Goal: Answer question/provide support: Share knowledge or assist other users

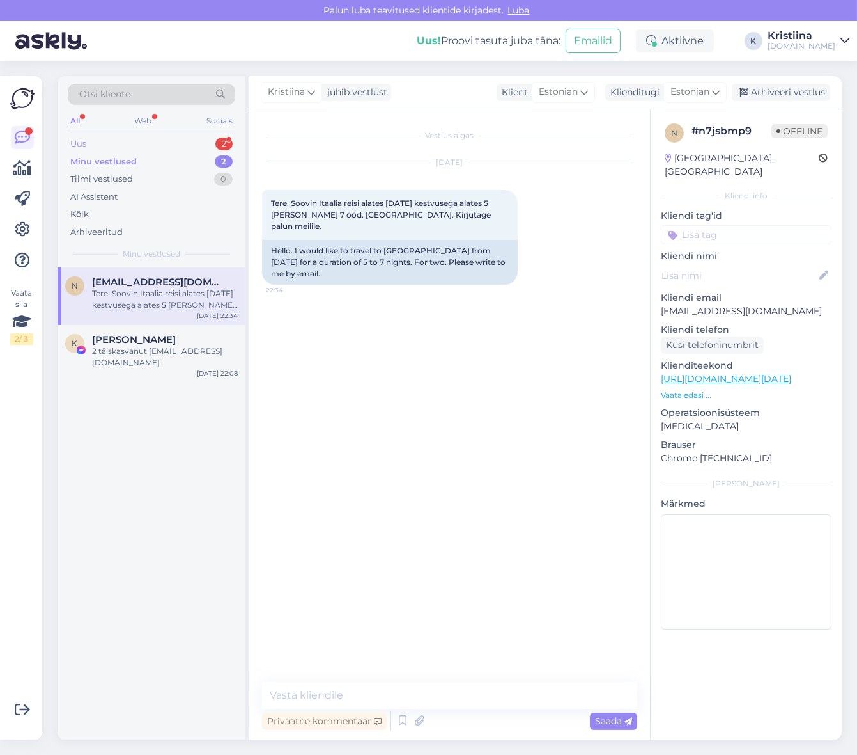
click at [143, 141] on div "Uus 2" at bounding box center [152, 144] width 168 height 18
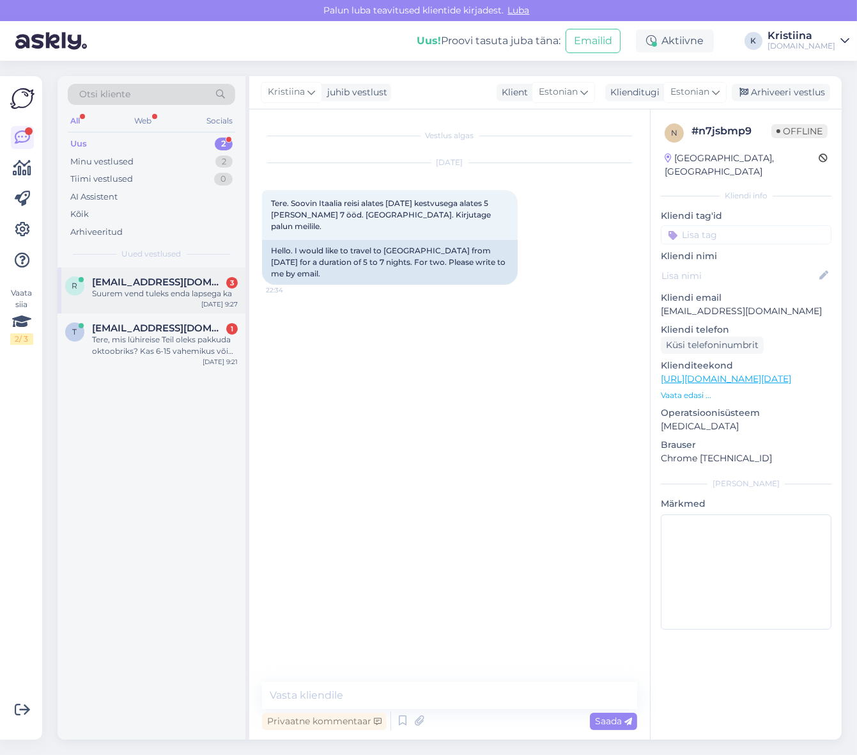
click at [149, 278] on span "[EMAIL_ADDRESS][DOMAIN_NAME]" at bounding box center [158, 282] width 133 height 12
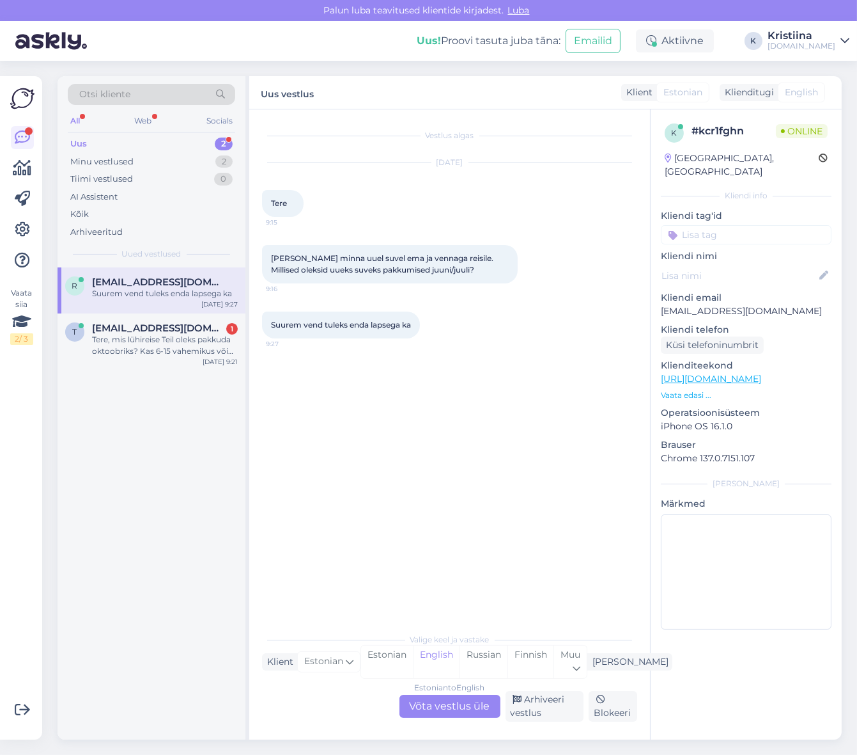
click at [460, 701] on div "Estonian to English Võta vestlus üle" at bounding box center [450, 705] width 101 height 23
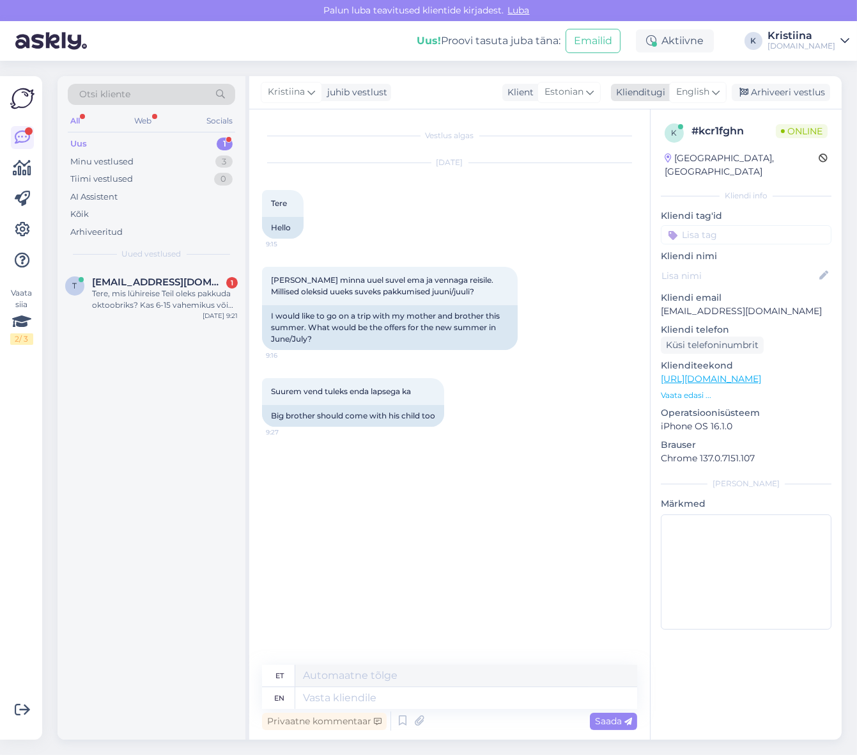
click at [701, 91] on span "English" at bounding box center [693, 92] width 33 height 14
drag, startPoint x: 678, startPoint y: 165, endPoint x: 636, endPoint y: 189, distance: 48.4
click at [678, 165] on link "Estonian" at bounding box center [669, 169] width 141 height 20
click at [160, 270] on div "t [EMAIL_ADDRESS][DOMAIN_NAME] 1 Tere, mis lühireise Teil oleks pakkuda oktoobr…" at bounding box center [152, 296] width 188 height 58
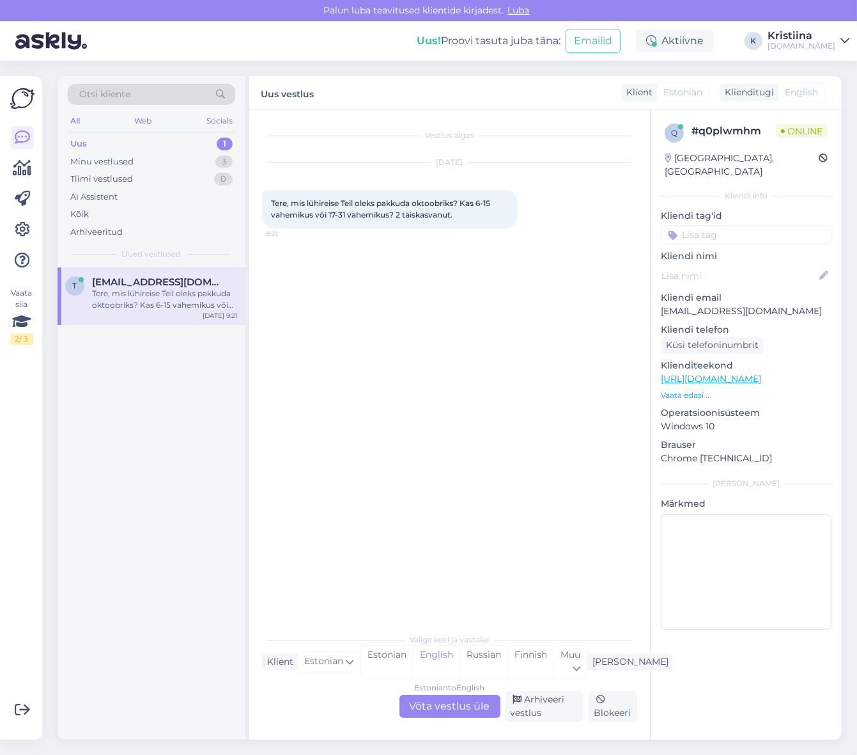
drag, startPoint x: 453, startPoint y: 706, endPoint x: 531, endPoint y: 550, distance: 174.4
click at [453, 705] on div "Estonian to English Võta vestlus üle" at bounding box center [450, 705] width 101 height 23
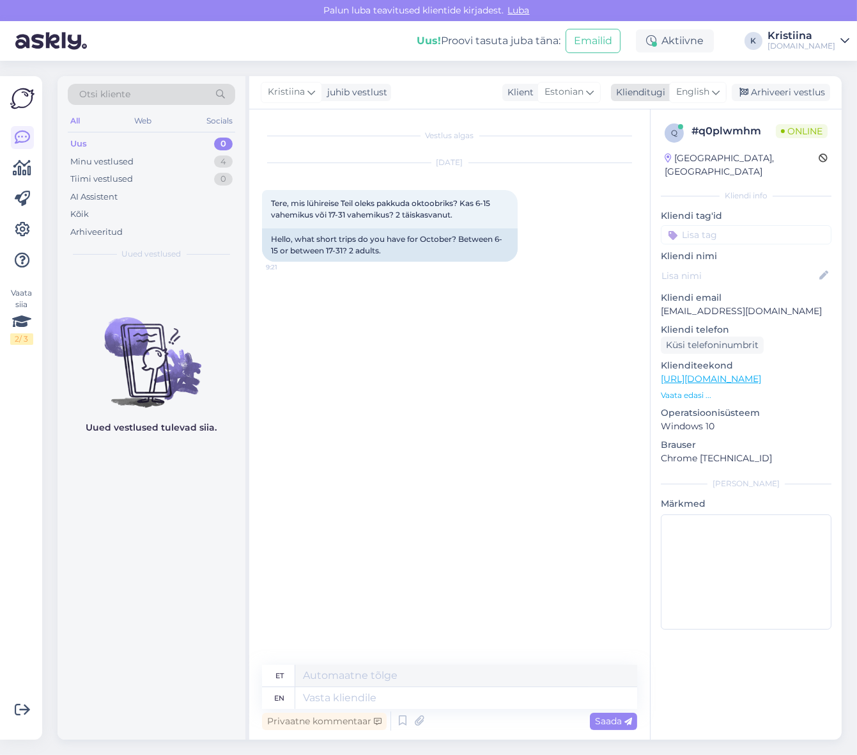
click at [705, 91] on span "English" at bounding box center [693, 92] width 33 height 14
click at [688, 163] on link "Estonian" at bounding box center [669, 169] width 141 height 20
click at [178, 166] on div "Minu vestlused 4" at bounding box center [152, 162] width 168 height 18
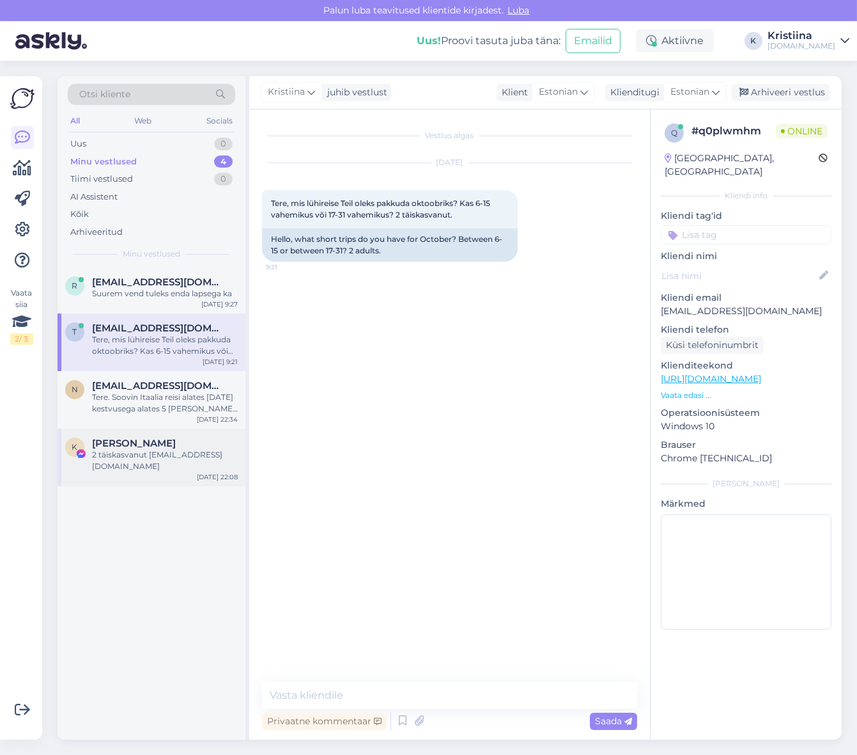
click at [147, 472] on div "K [PERSON_NAME] 2 täiskasvanut [EMAIL_ADDRESS][DOMAIN_NAME] [DATE] 22:08" at bounding box center [152, 457] width 188 height 58
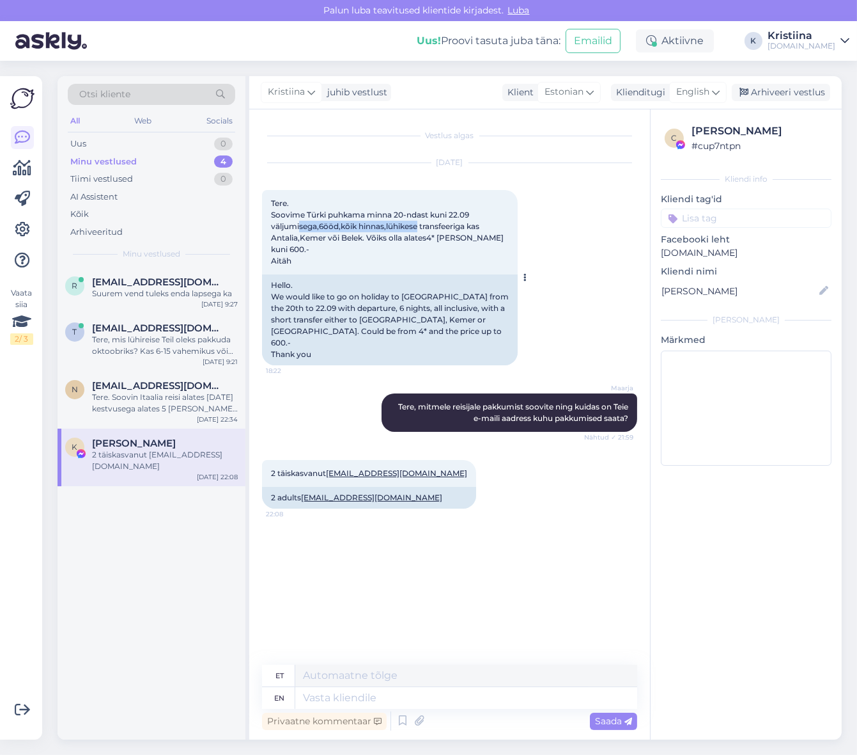
drag, startPoint x: 311, startPoint y: 225, endPoint x: 437, endPoint y: 239, distance: 127.3
click at [422, 231] on div "Tere. Soovime Türki puhkama minna 20-ndast kuni 22.09 väljumisega,6ööd,kõik hin…" at bounding box center [390, 232] width 256 height 84
click at [439, 239] on span "Tere. Soovime Türki puhkama minna 20-ndast kuni 22.09 väljumisega,6ööd,kõik hin…" at bounding box center [388, 231] width 235 height 67
drag, startPoint x: 343, startPoint y: 232, endPoint x: 406, endPoint y: 237, distance: 62.9
click at [404, 237] on span "Tere. Soovime Türki puhkama minna 20-ndast kuni 22.09 väljumisega,6ööd,kõik hin…" at bounding box center [388, 231] width 235 height 67
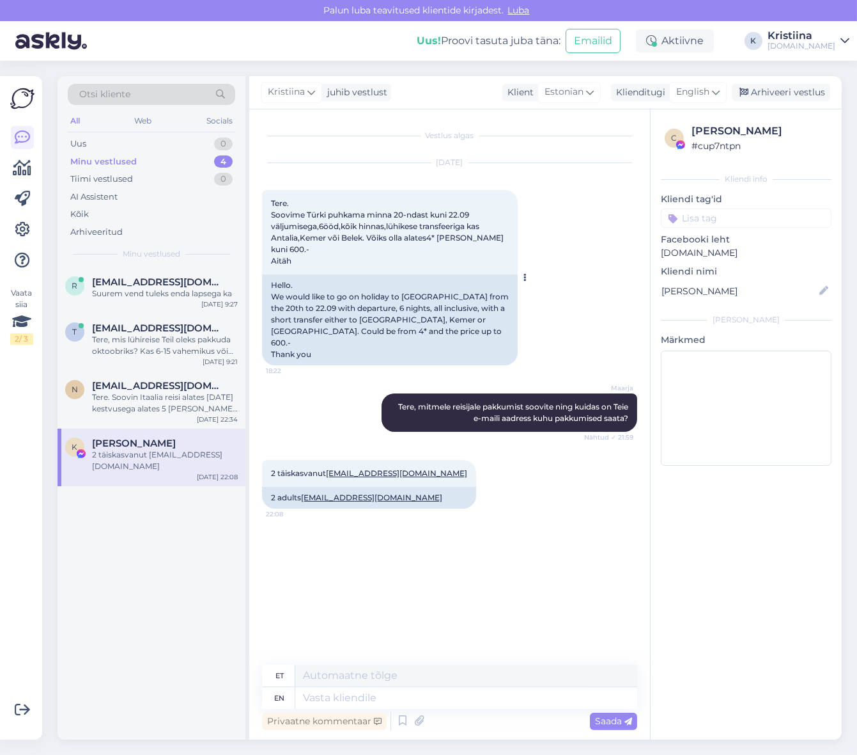
click at [416, 238] on span "Tere. Soovime Türki puhkama minna 20-ndast kuni 22.09 väljumisega,6ööd,kõik hin…" at bounding box center [388, 231] width 235 height 67
drag, startPoint x: 285, startPoint y: 233, endPoint x: 423, endPoint y: 244, distance: 138.5
click at [423, 244] on div "Tere. Soovime Türki puhkama minna 20-ndast kuni 22.09 väljumisega,6ööd,kõik hin…" at bounding box center [390, 232] width 256 height 84
click at [715, 91] on icon at bounding box center [716, 92] width 8 height 14
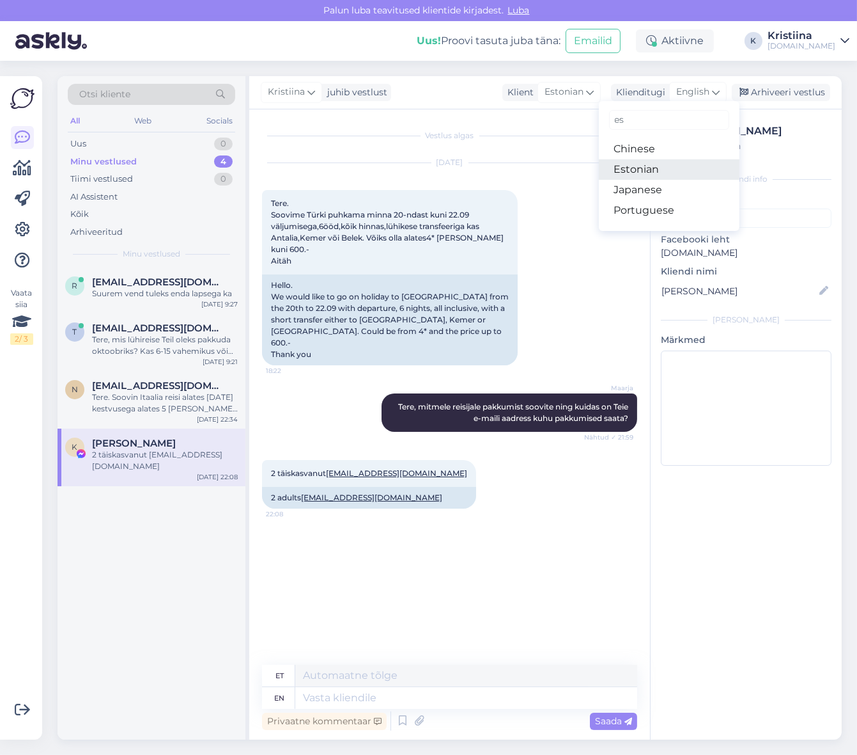
click at [687, 162] on link "Estonian" at bounding box center [669, 169] width 141 height 20
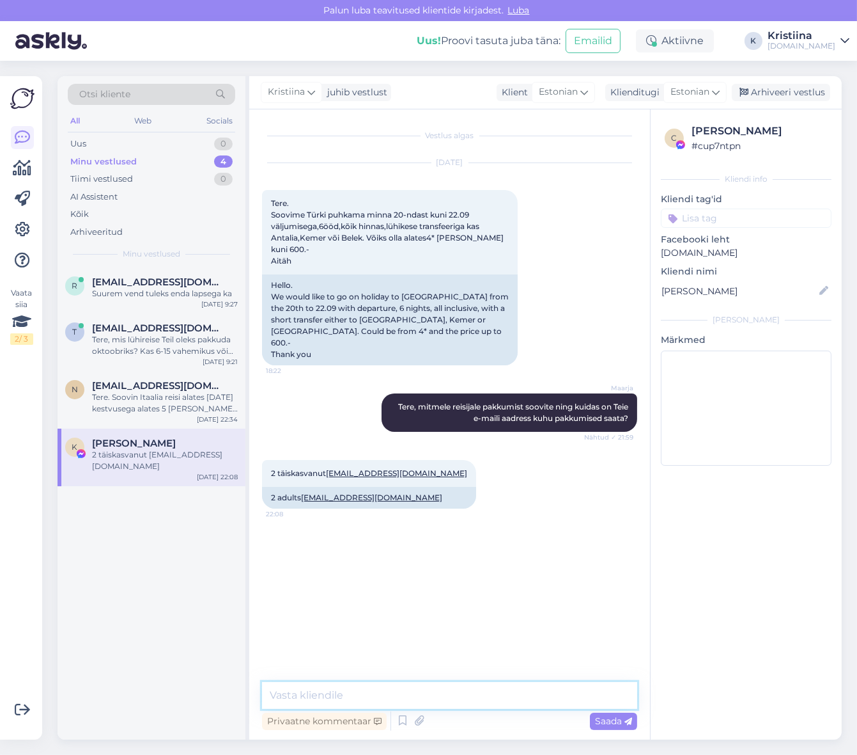
click at [391, 694] on textarea at bounding box center [449, 695] width 375 height 27
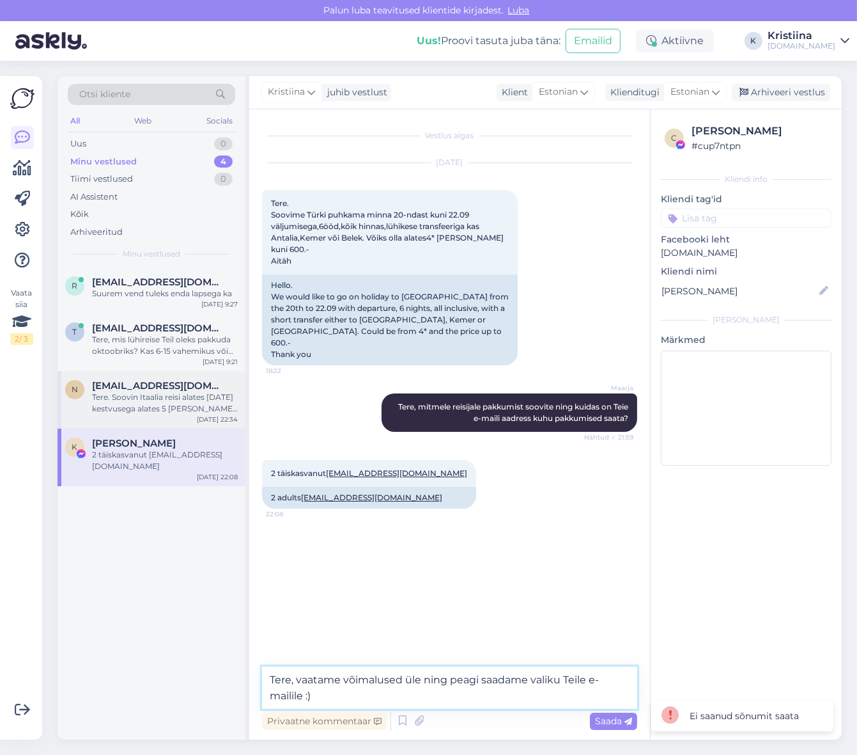
type textarea "Tere, vaatame võimalused üle ning peagi saadame valiku Teile e-mailile :)"
click at [197, 403] on div "Tere. Soovin Itaalia reisi alates [DATE] kestvusega alates 5 [PERSON_NAME] 7 öö…" at bounding box center [165, 402] width 146 height 23
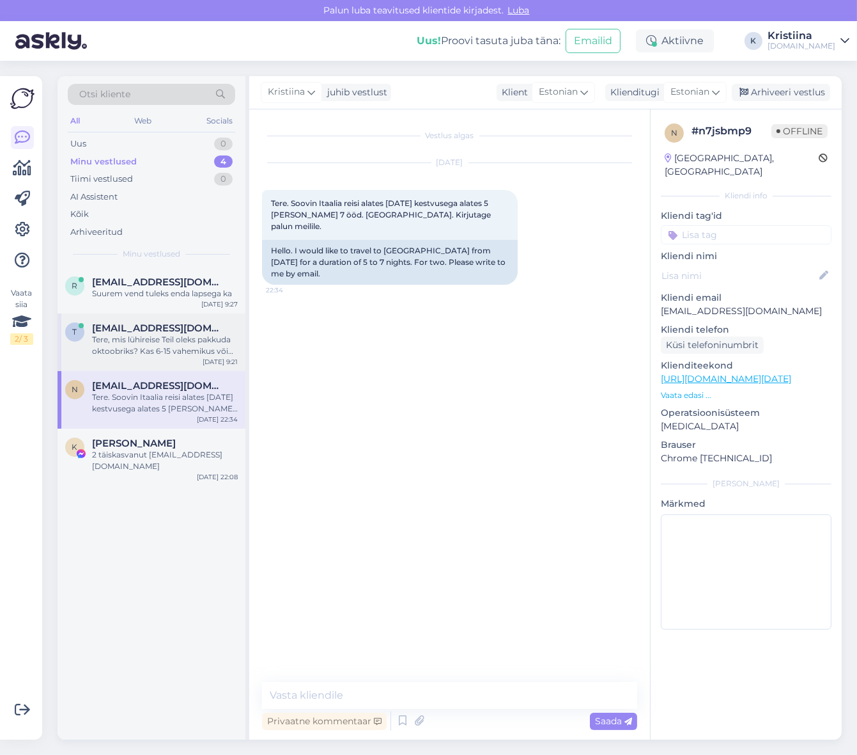
click at [182, 322] on span "[EMAIL_ADDRESS][DOMAIN_NAME]" at bounding box center [158, 328] width 133 height 12
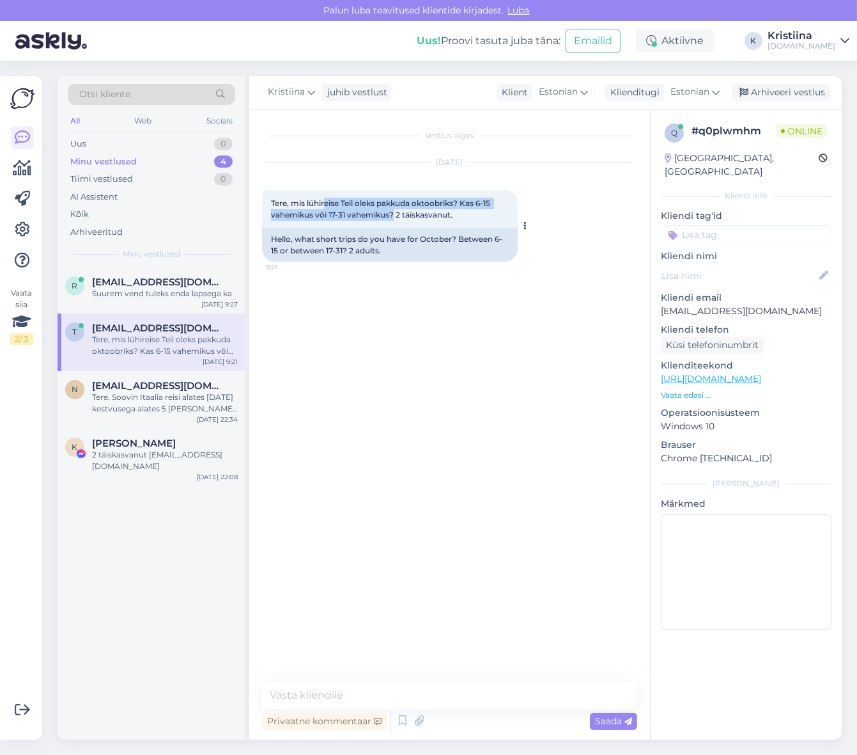
drag, startPoint x: 327, startPoint y: 207, endPoint x: 393, endPoint y: 214, distance: 66.9
click at [393, 214] on span "Tere, mis lühireise Teil oleks pakkuda oktoobriks? Kas 6-15 vahemikus või 17-31…" at bounding box center [381, 208] width 221 height 21
click at [331, 692] on textarea at bounding box center [449, 695] width 375 height 27
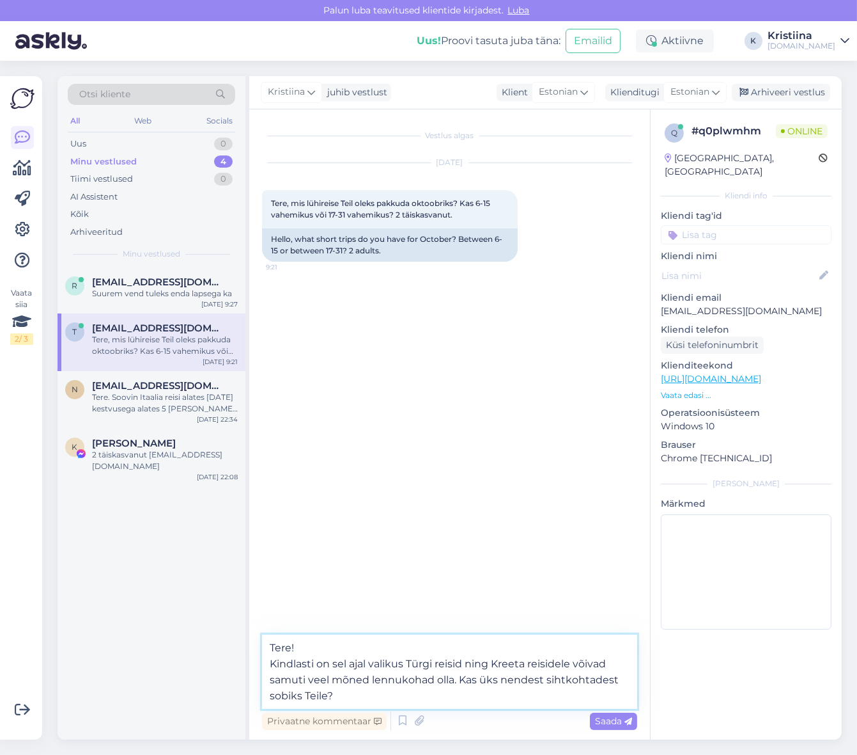
type textarea "Tere! Kindlasti on sel ajal valikus Türgi reisid ning Kreeta reisidele võivad s…"
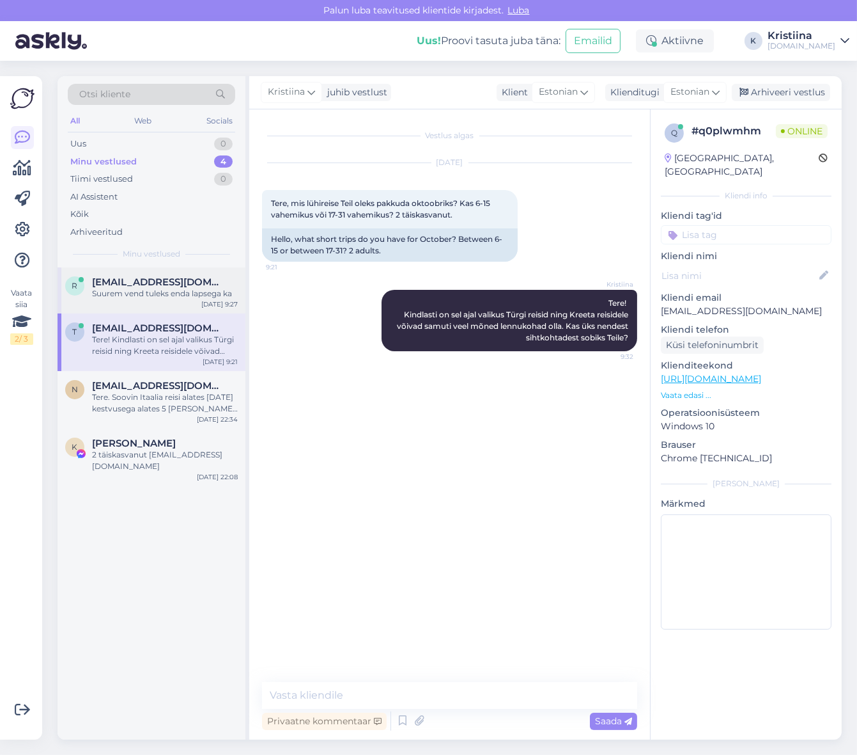
click at [143, 295] on div "Suurem vend tuleks enda lapsega ka" at bounding box center [165, 294] width 146 height 12
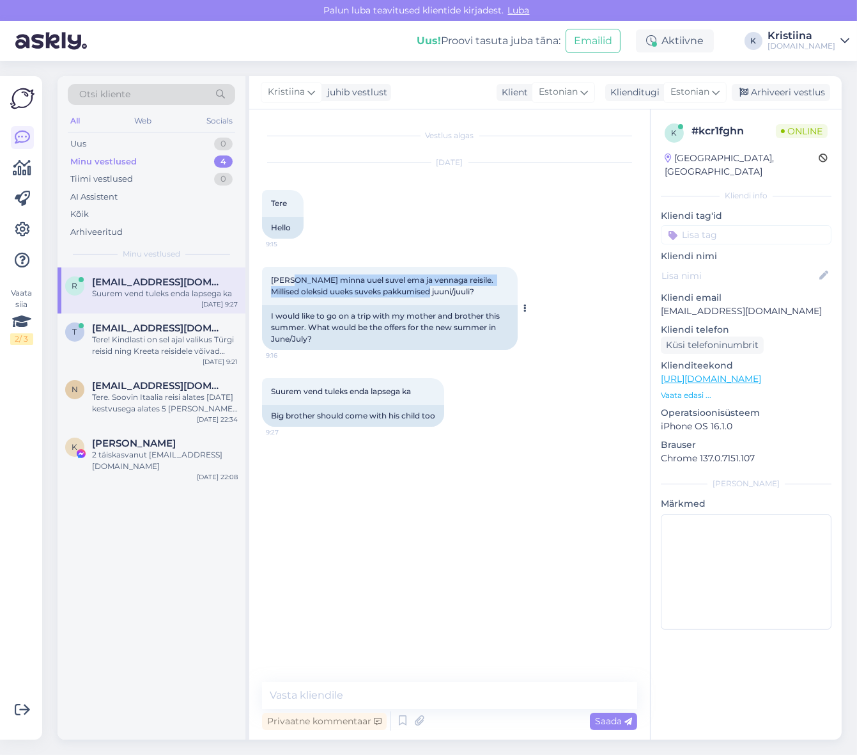
drag, startPoint x: 292, startPoint y: 283, endPoint x: 412, endPoint y: 292, distance: 120.5
click at [412, 292] on span "[PERSON_NAME] minna uuel suvel ema ja vennaga reisile. Millised oleksid uueks s…" at bounding box center [383, 285] width 224 height 21
click at [414, 292] on span "[PERSON_NAME] minna uuel suvel ema ja vennaga reisile. Millised oleksid uueks s…" at bounding box center [383, 285] width 224 height 21
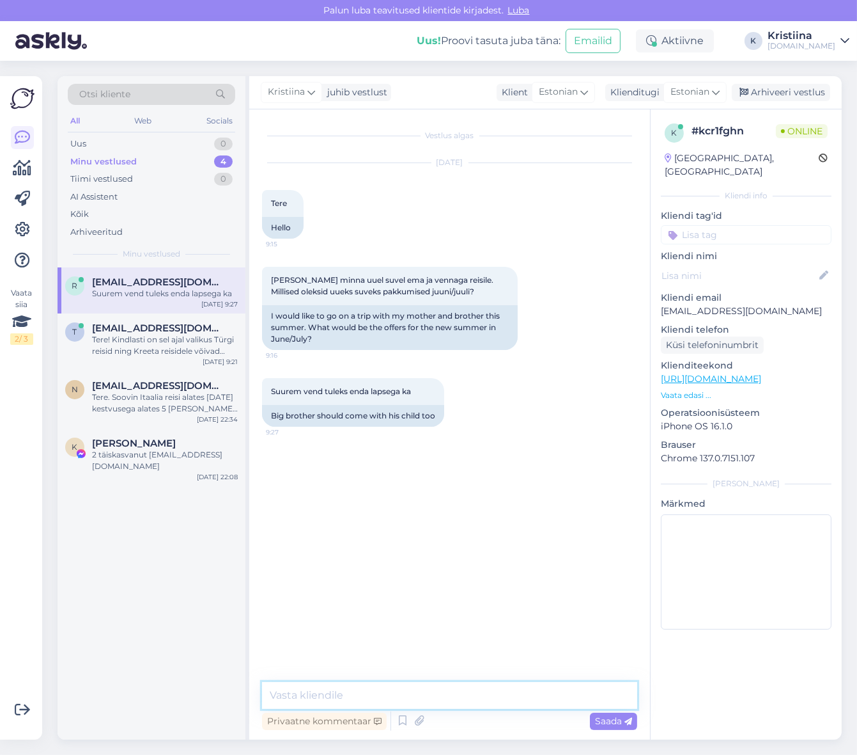
click at [359, 688] on textarea at bounding box center [449, 695] width 375 height 27
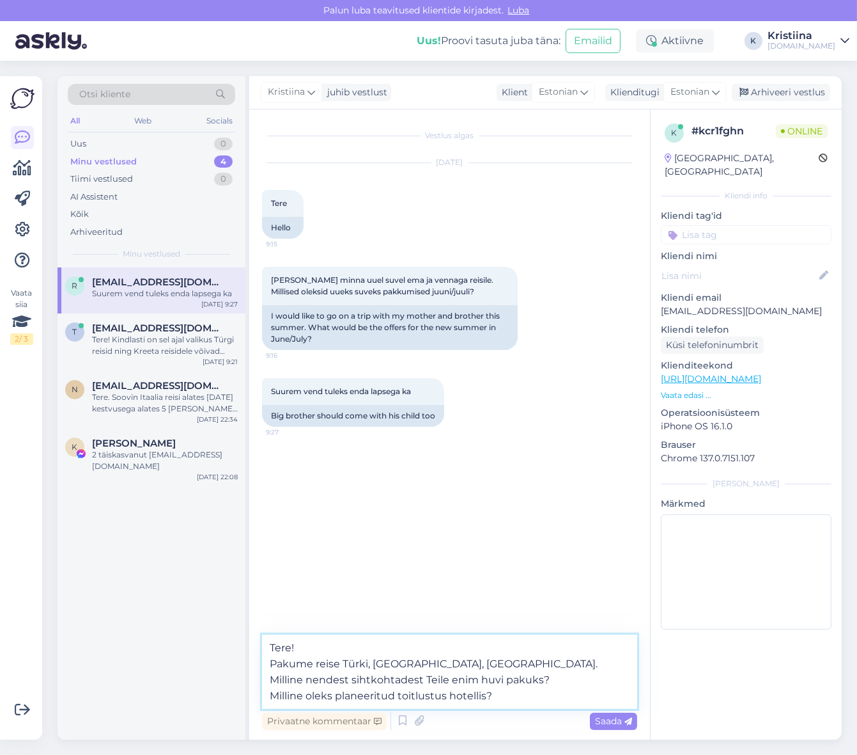
type textarea "Tere! Pakume reise Türki, [GEOGRAPHIC_DATA], [GEOGRAPHIC_DATA]. Milline nendest…"
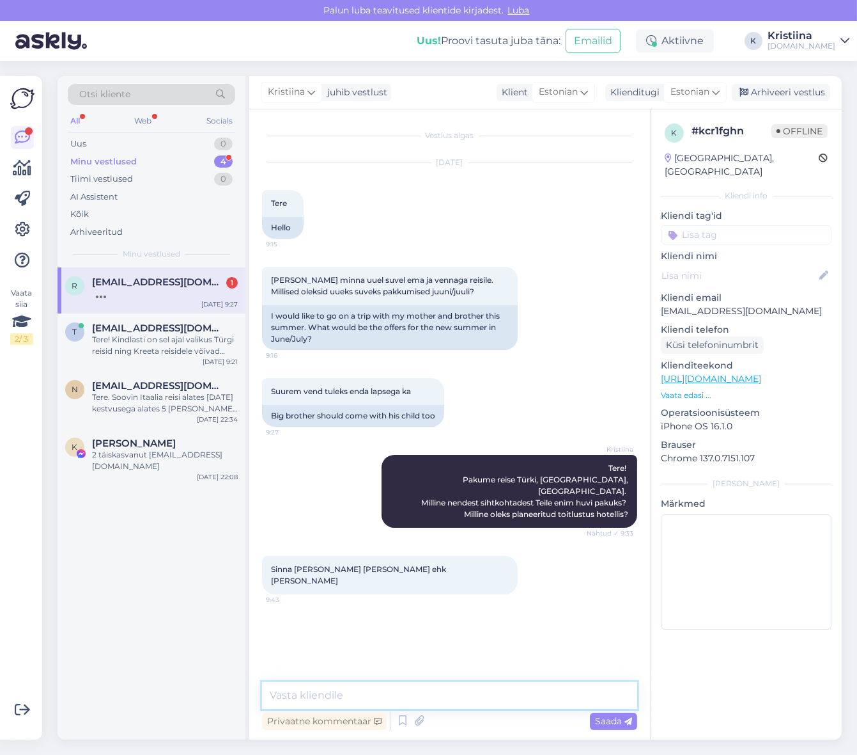
click at [407, 692] on textarea at bounding box center [449, 695] width 375 height 27
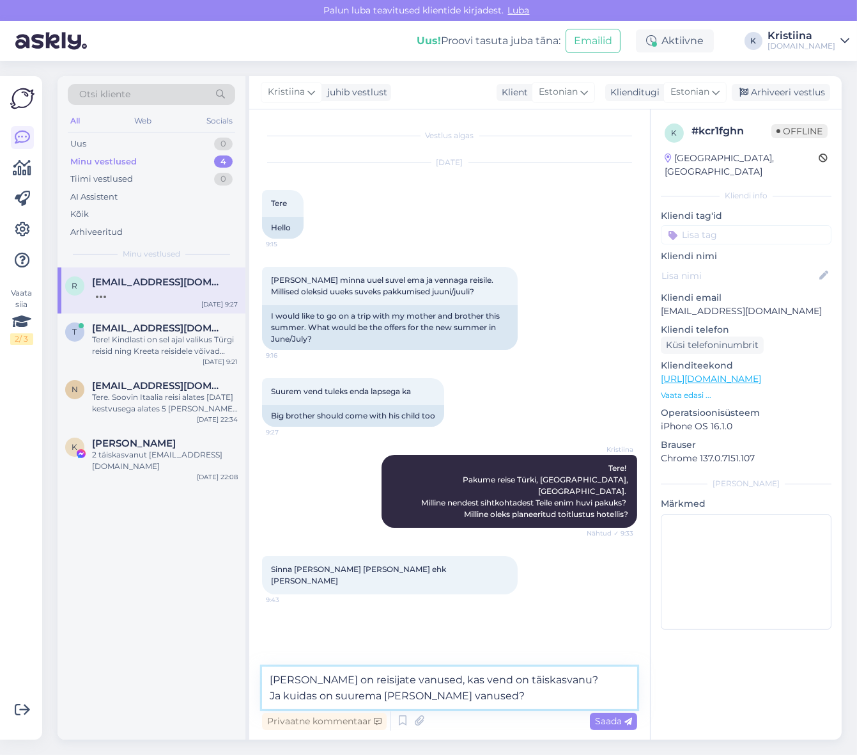
type textarea "[PERSON_NAME] on reisijate vanused, kas vend on täiskasvanu? Ja kuidas on suure…"
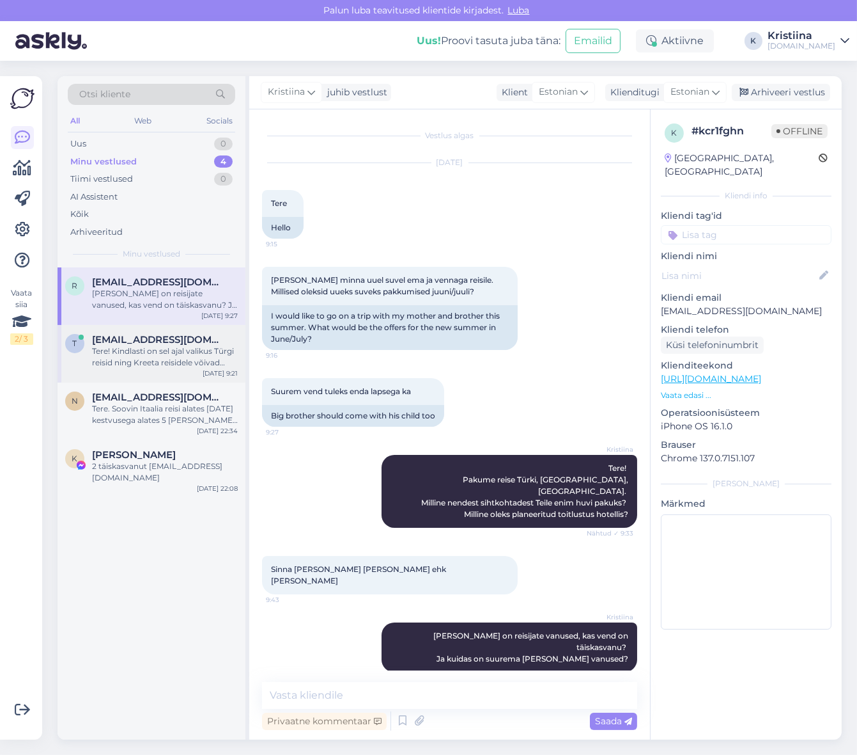
click at [161, 355] on div "Tere! Kindlasti on sel ajal valikus Türgi reisid ning Kreeta reisidele võivad s…" at bounding box center [165, 356] width 146 height 23
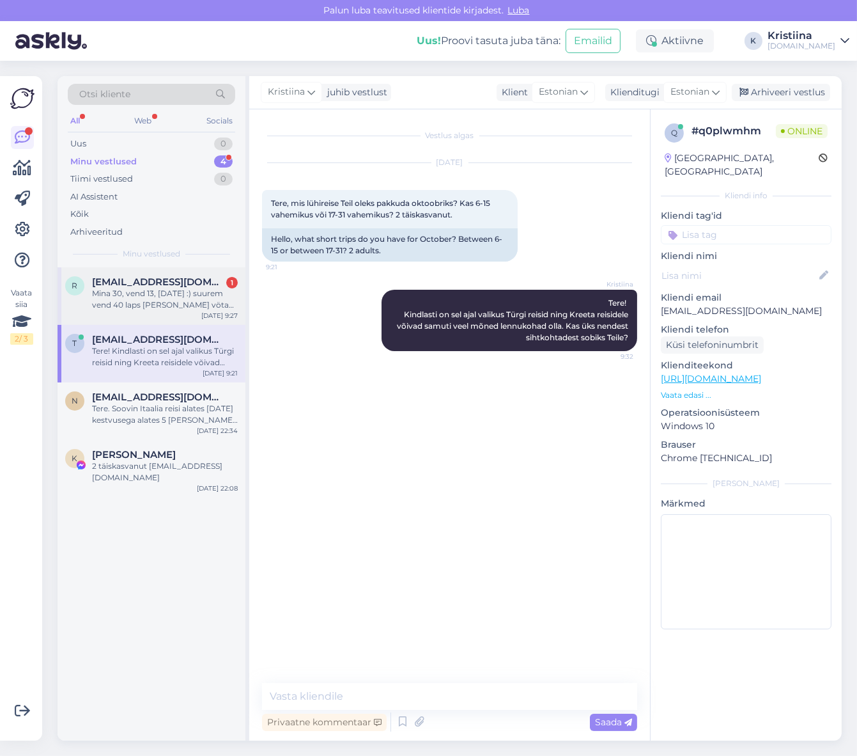
click at [136, 307] on div "Mina 30, vend 13, [DATE] :) suurem vend 40 laps [PERSON_NAME] vötab ei teagi he…" at bounding box center [165, 299] width 146 height 23
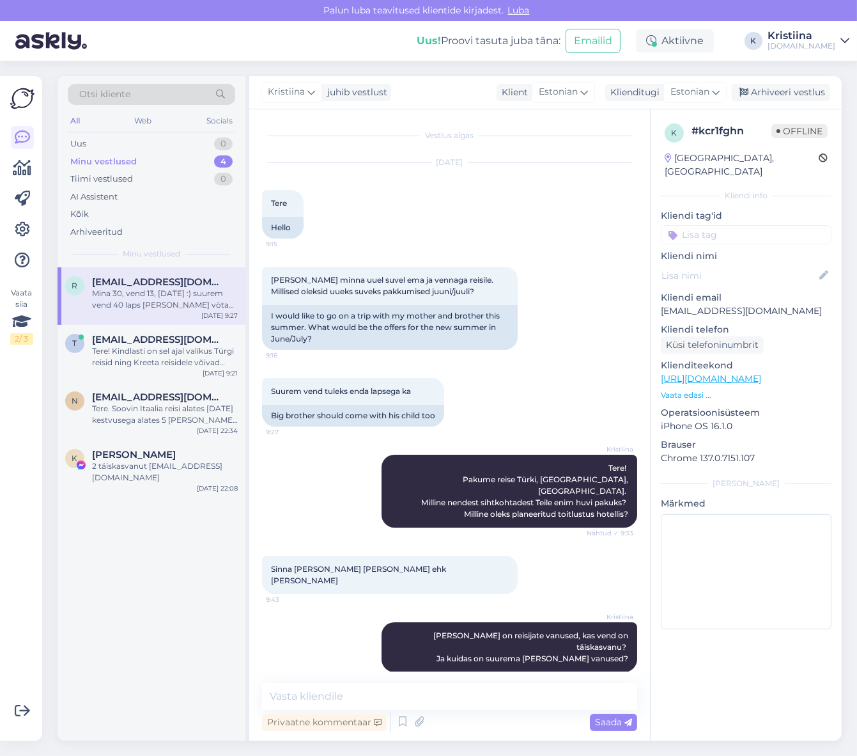
scroll to position [58, 0]
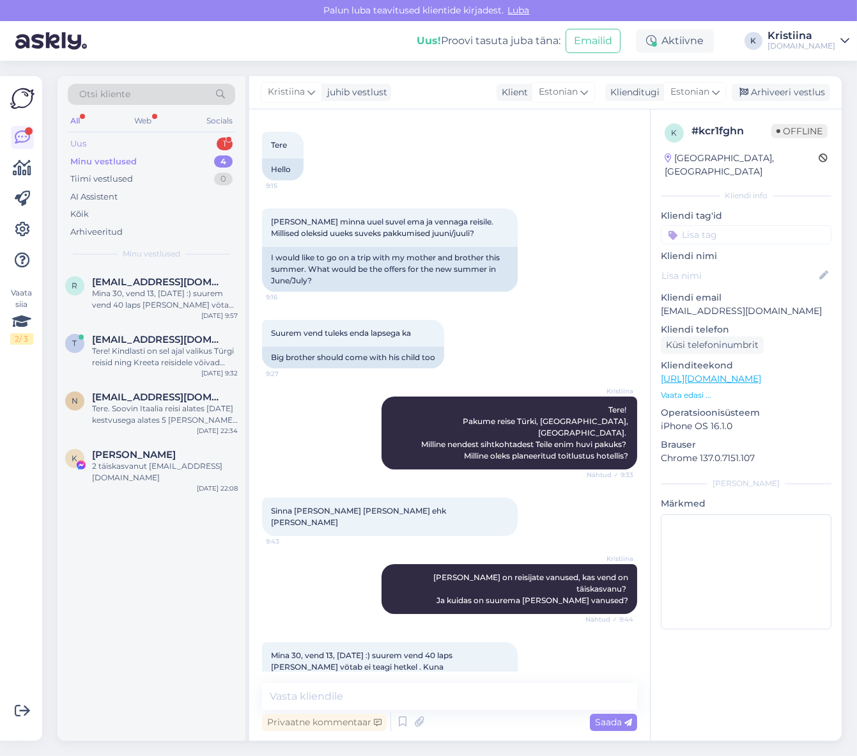
click at [130, 143] on div "Uus 1" at bounding box center [152, 144] width 168 height 18
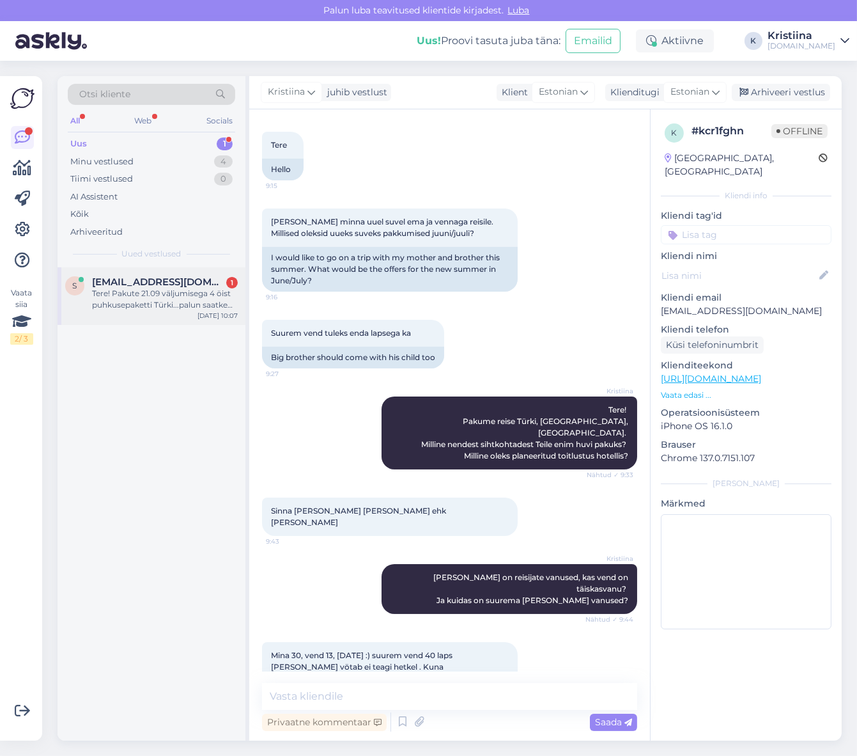
click at [130, 302] on div "Tere! Pakute 21.09 väljumisega 4 öist puhkusepaketti Türki...palun saatke lennu…" at bounding box center [165, 299] width 146 height 23
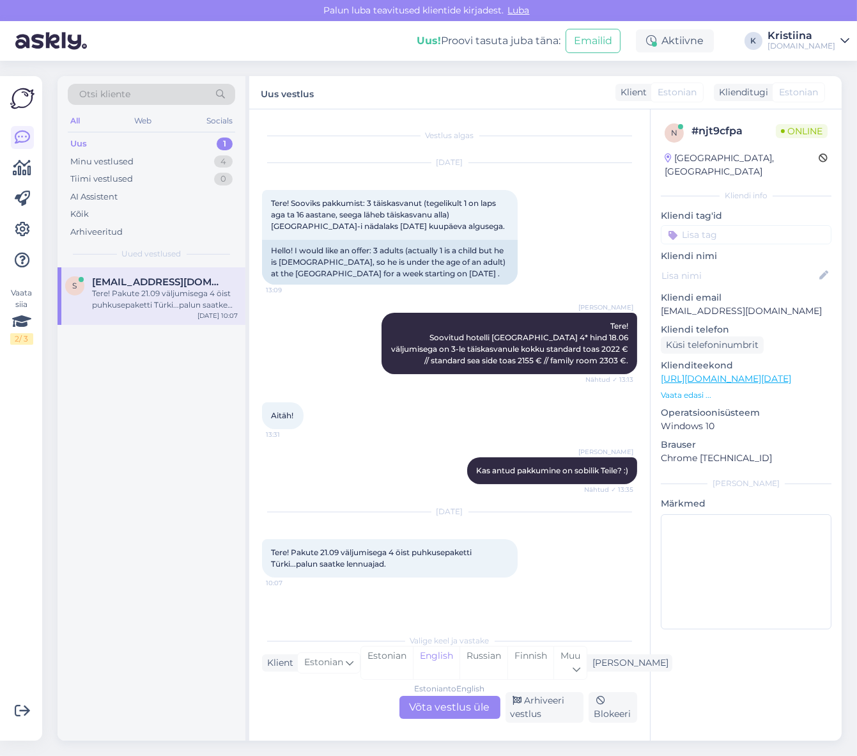
click at [453, 705] on div "Estonian to English Võta vestlus üle" at bounding box center [450, 707] width 101 height 23
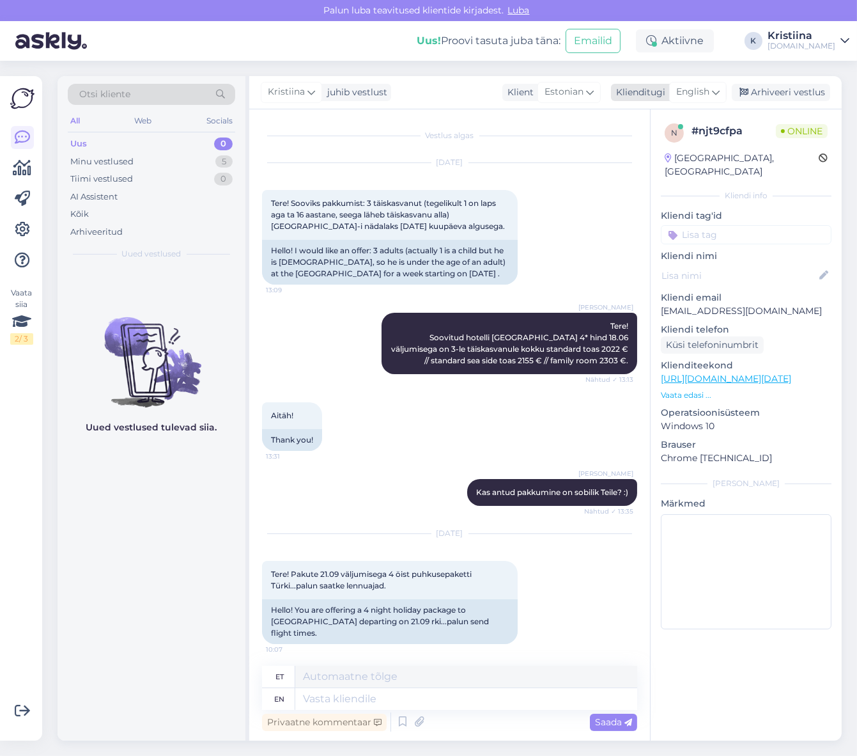
click at [705, 87] on span "English" at bounding box center [693, 92] width 33 height 14
click at [670, 164] on link "Estonian" at bounding box center [669, 169] width 141 height 20
click at [132, 165] on div "Minu vestlused" at bounding box center [101, 161] width 63 height 13
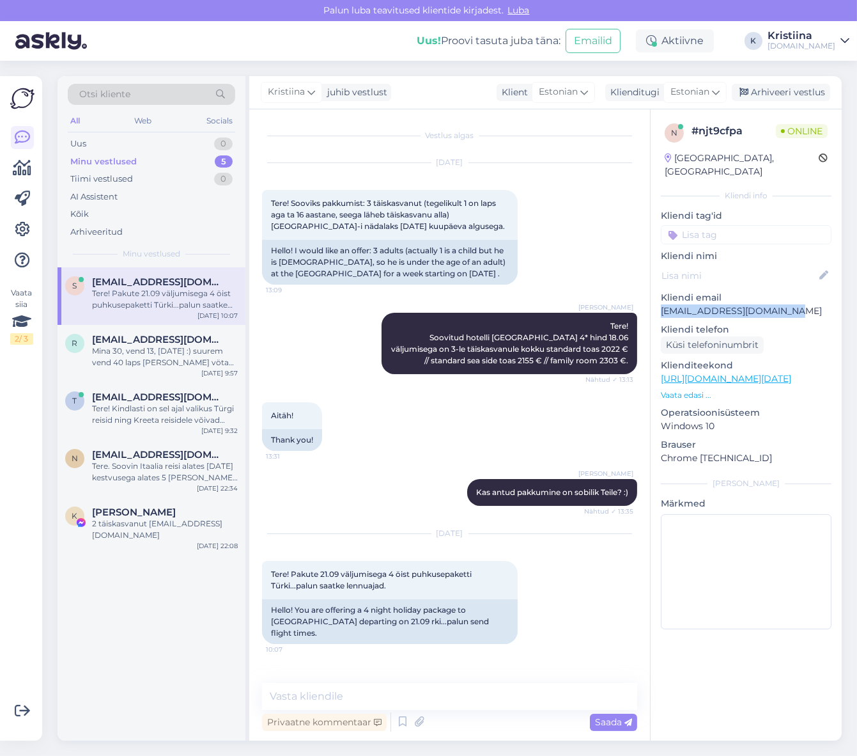
drag, startPoint x: 772, startPoint y: 297, endPoint x: 659, endPoint y: 301, distance: 113.3
click at [659, 301] on div "n # njt9cfpa Online [GEOGRAPHIC_DATA], Peetri Kliendi info Kliendi tag'id Klien…" at bounding box center [746, 378] width 191 height 539
copy p "[EMAIL_ADDRESS][DOMAIN_NAME]"
click at [341, 699] on textarea at bounding box center [449, 696] width 375 height 27
paste textarea "Tere, Lennuajad on allolevad (võivad muutuda!): 21.09 [GEOGRAPHIC_DATA] - [GEOG…"
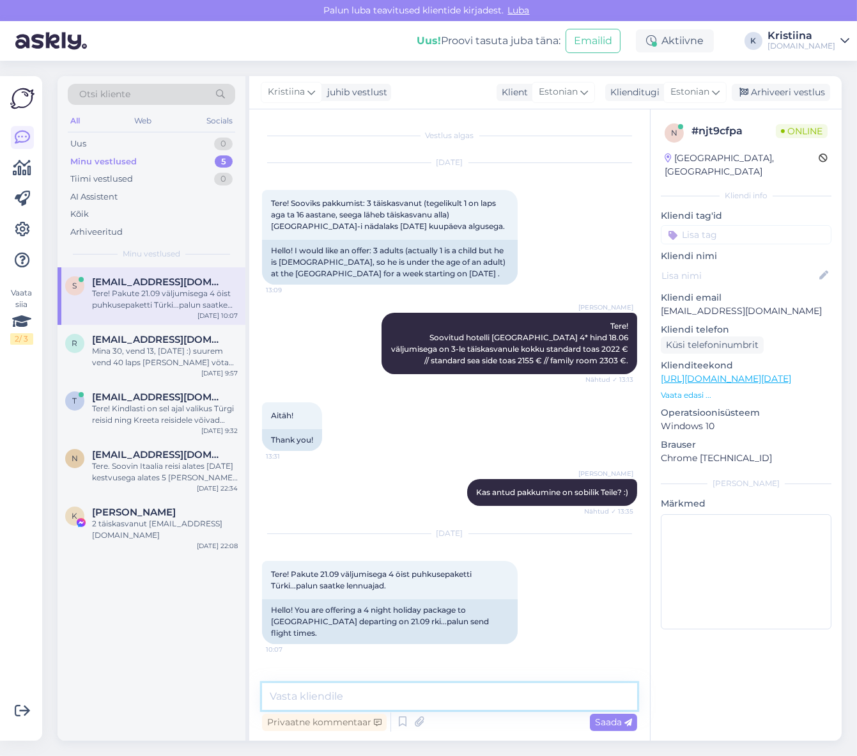
type textarea "Tere, Lennuajad on allolevad (võivad muutuda!): 21.09 [GEOGRAPHIC_DATA] - [GEOG…"
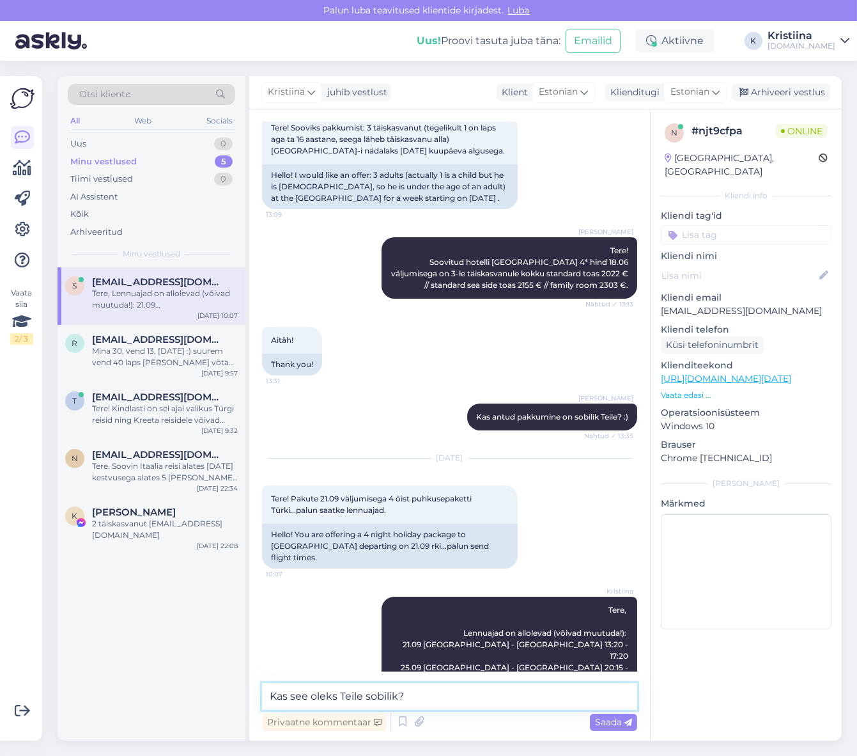
type textarea "Kas see oleks Teile sobilik?"
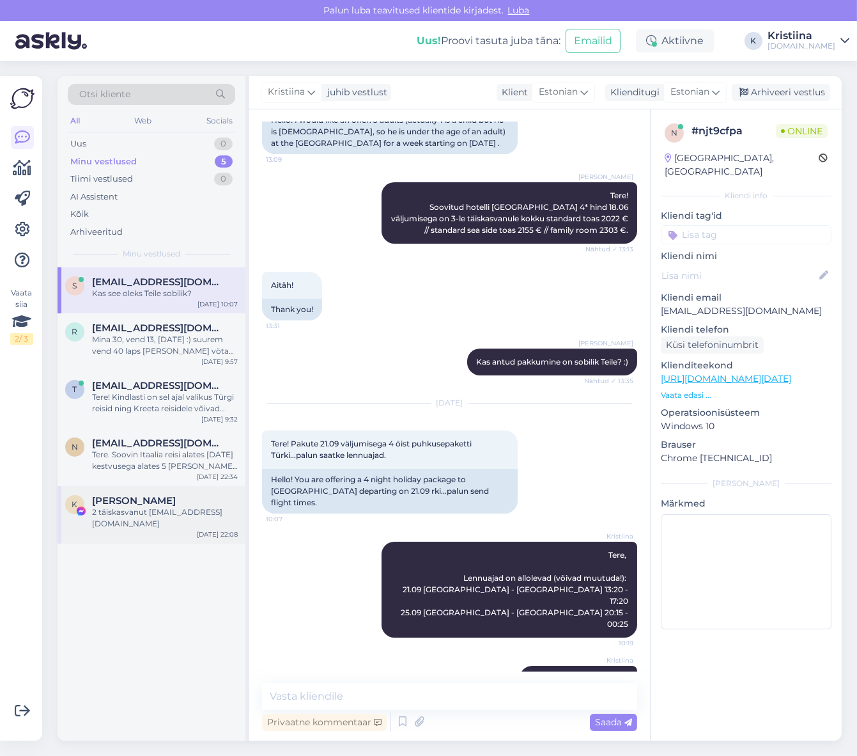
click at [104, 519] on div "2 täiskasvanut [EMAIL_ADDRESS][DOMAIN_NAME]" at bounding box center [165, 517] width 146 height 23
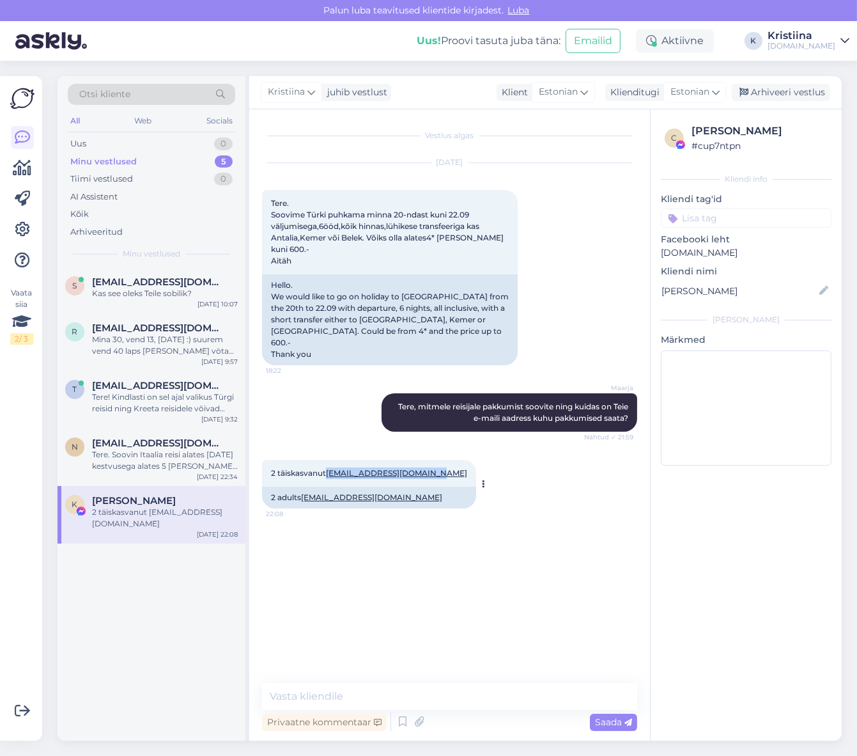
copy link "[EMAIL_ADDRESS][DOMAIN_NAME]"
drag, startPoint x: 384, startPoint y: 462, endPoint x: 272, endPoint y: 462, distance: 111.9
click at [272, 462] on div "2 täiskasvanut [EMAIL_ADDRESS][DOMAIN_NAME] 22:08" at bounding box center [369, 473] width 214 height 27
click at [552, 535] on div "Vestlus algas [DATE] Tere. Soovime Türki puhkama minna 20-ndast kuni 22.09 välj…" at bounding box center [455, 396] width 387 height 549
click at [334, 700] on textarea at bounding box center [449, 696] width 375 height 27
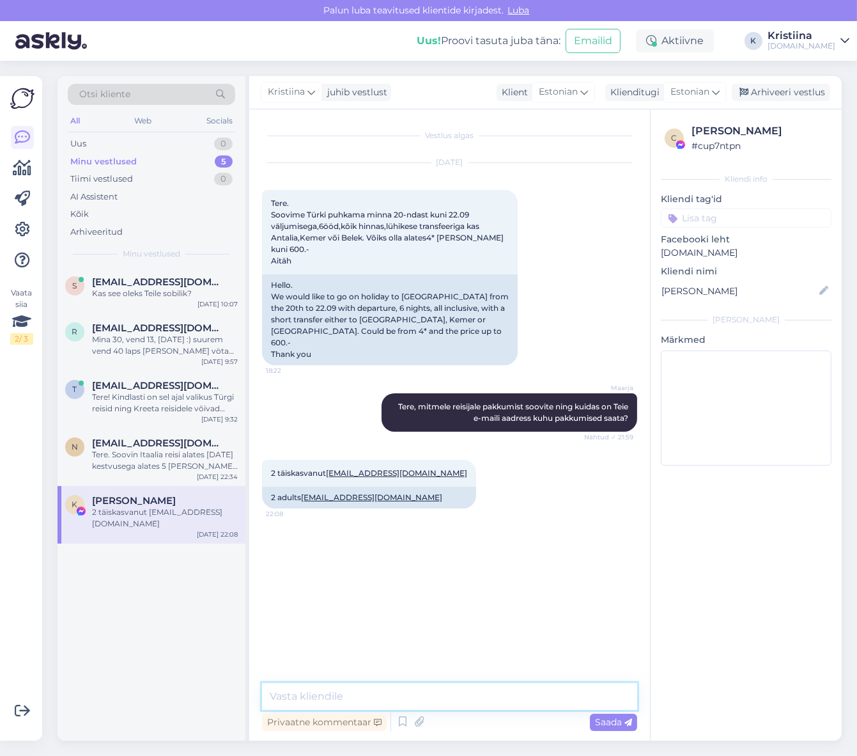
click at [425, 692] on textarea at bounding box center [449, 696] width 375 height 27
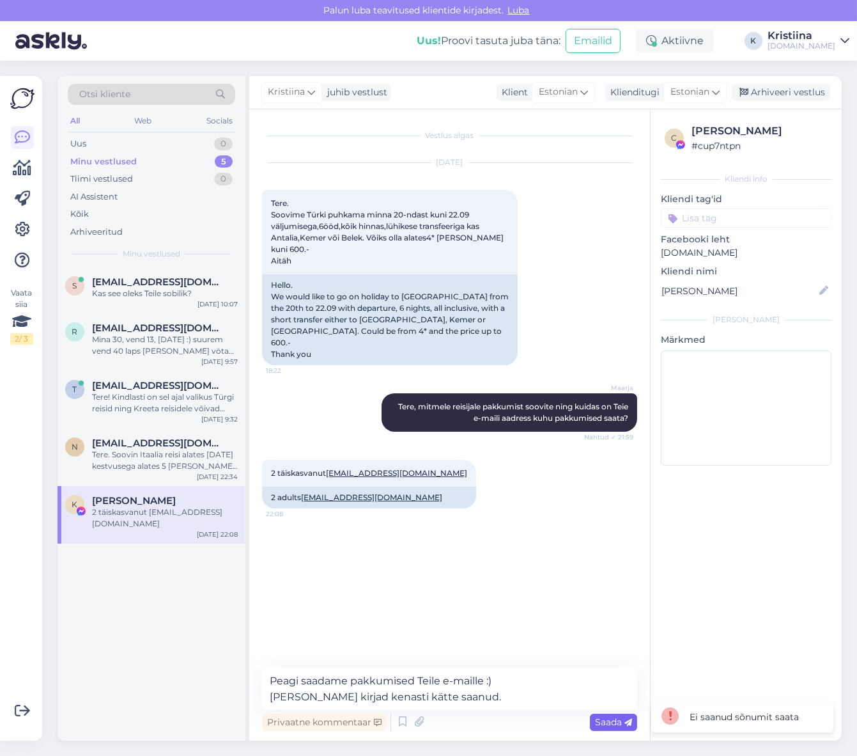
click at [602, 716] on span "Saada" at bounding box center [613, 722] width 37 height 12
click at [491, 700] on textarea "Peagi saadame pakkumised Teile e-maille :) [PERSON_NAME] kirjad kenasti kätte s…" at bounding box center [449, 689] width 375 height 42
drag, startPoint x: 508, startPoint y: 696, endPoint x: 207, endPoint y: 659, distance: 302.7
click at [207, 659] on div "Otsi kliente All Web Socials Uus 0 Minu vestlused 5 Tiimi vestlused 0 AI Assist…" at bounding box center [450, 408] width 785 height 664
click at [494, 691] on textarea "Peagi saadame pakkumised Teile e-maille :) [PERSON_NAME] kirjad kenasti kätte s…" at bounding box center [449, 689] width 375 height 42
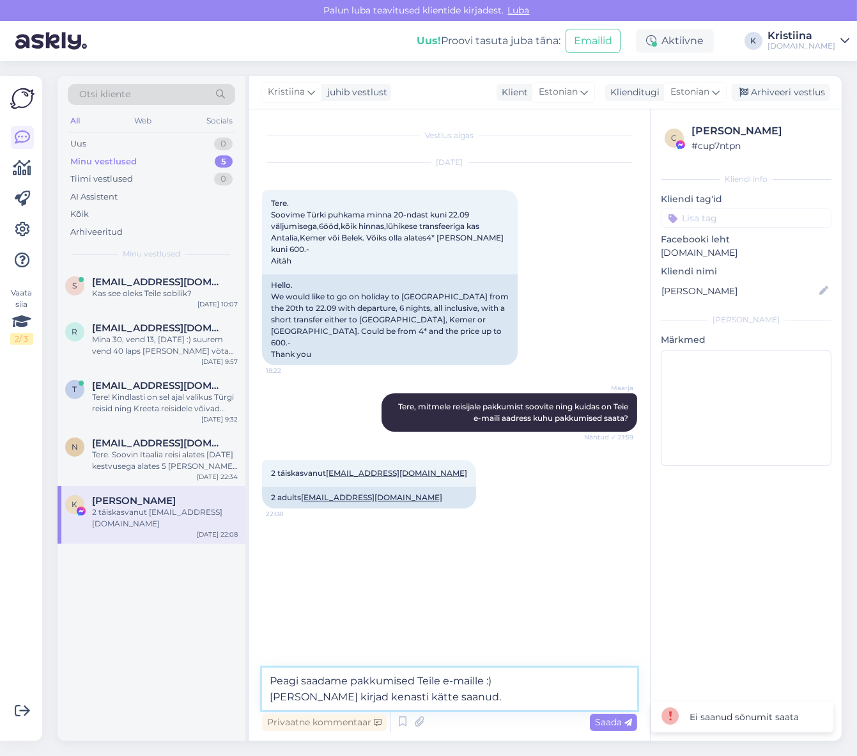
drag, startPoint x: 505, startPoint y: 694, endPoint x: 232, endPoint y: 693, distance: 273.0
click at [232, 693] on div "Otsi kliente All Web Socials Uus 0 Minu vestlused 5 Tiimi vestlused 0 AI Assist…" at bounding box center [450, 408] width 785 height 664
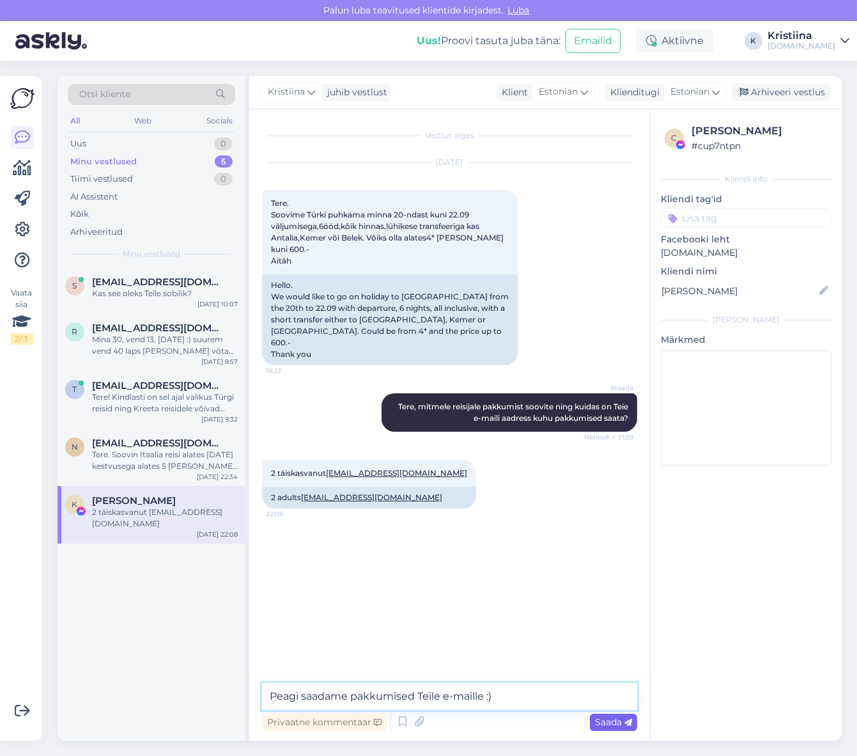
type textarea "Peagi saadame pakkumised Teile e-maille :)"
click at [618, 719] on span "Saada" at bounding box center [613, 722] width 37 height 12
click at [563, 662] on div "Vestlus algas [DATE] Tere. Soovime Türki puhkama minna 20-ndast kuni 22.09 välj…" at bounding box center [455, 396] width 387 height 549
drag, startPoint x: 504, startPoint y: 694, endPoint x: 35, endPoint y: 671, distance: 469.3
click at [35, 671] on div "Vaata siia 2 / 3 Võimalused Veendu, et Askly loob sulle väärtust. Sulge Ühenda …" at bounding box center [428, 408] width 857 height 695
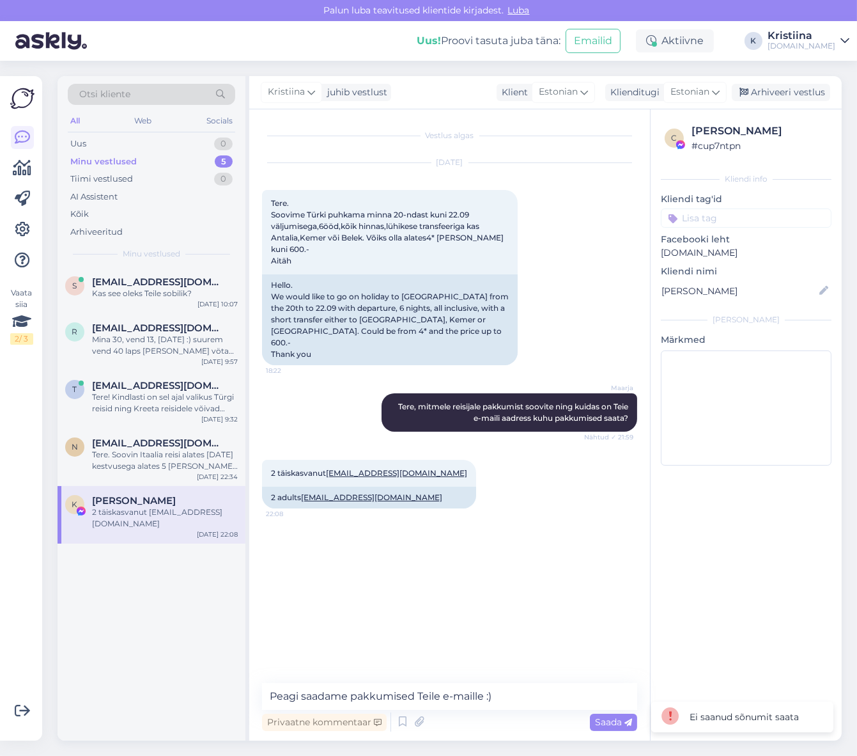
click at [329, 583] on div "Vestlus algas [DATE] Tere. Soovime Türki puhkama minna 20-ndast kuni 22.09 välj…" at bounding box center [455, 396] width 387 height 549
click at [139, 452] on div "Tere. Soovin Itaalia reisi alates [DATE] kestvusega alates 5 [PERSON_NAME] 7 öö…" at bounding box center [165, 460] width 146 height 23
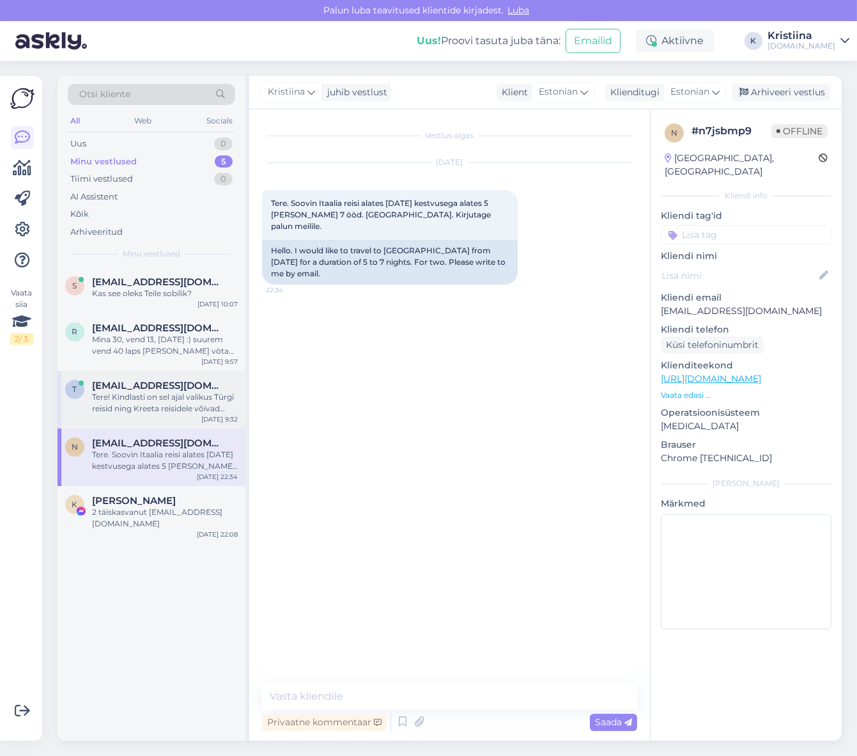
click at [157, 419] on div "t [EMAIL_ADDRESS][DOMAIN_NAME] Tere! Kindlasti on sel ajal valikus Türgi reisid…" at bounding box center [152, 400] width 188 height 58
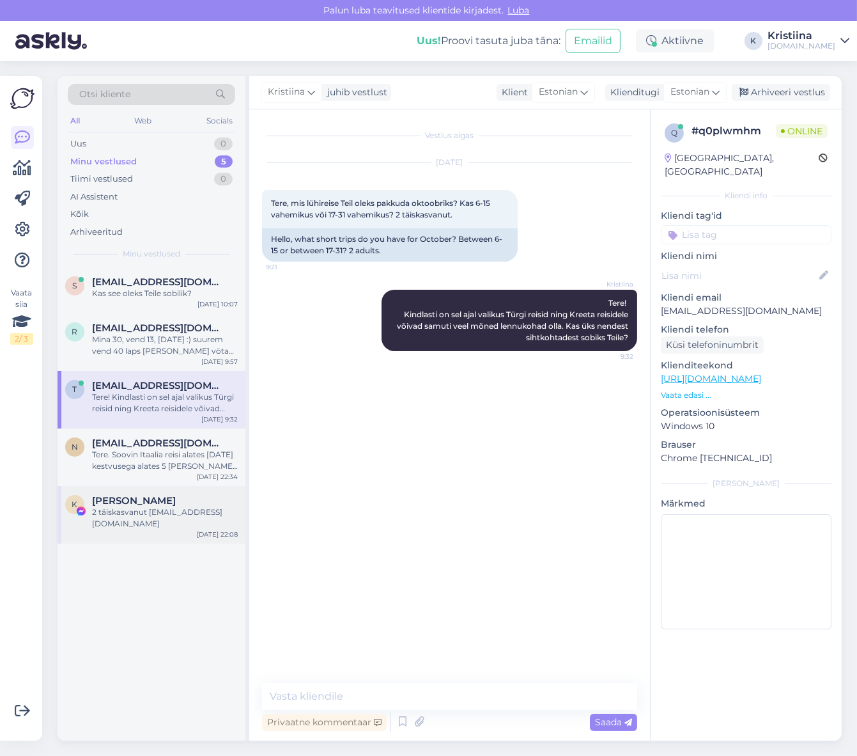
click at [158, 521] on div "2 täiskasvanut [EMAIL_ADDRESS][DOMAIN_NAME]" at bounding box center [165, 517] width 146 height 23
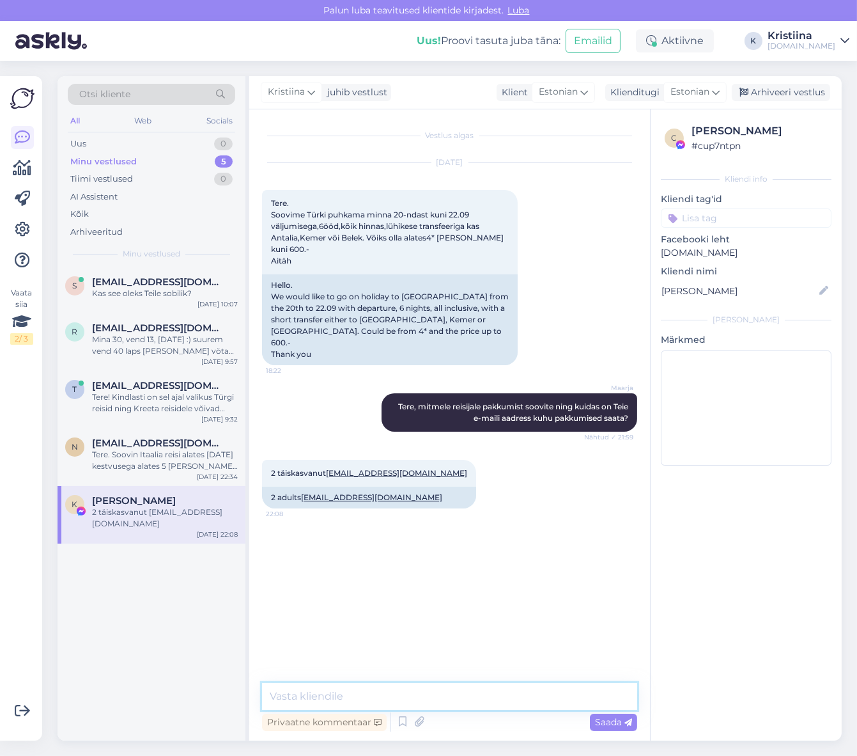
click at [343, 696] on textarea at bounding box center [449, 696] width 375 height 27
paste textarea "Peagi saadame pakkumised Teile e-maille :)"
type textarea "Peagi saadame pakkumised Teile e-maille :)"
click at [604, 715] on div "Saada" at bounding box center [613, 722] width 47 height 17
drag, startPoint x: 522, startPoint y: 695, endPoint x: -22, endPoint y: 691, distance: 544.2
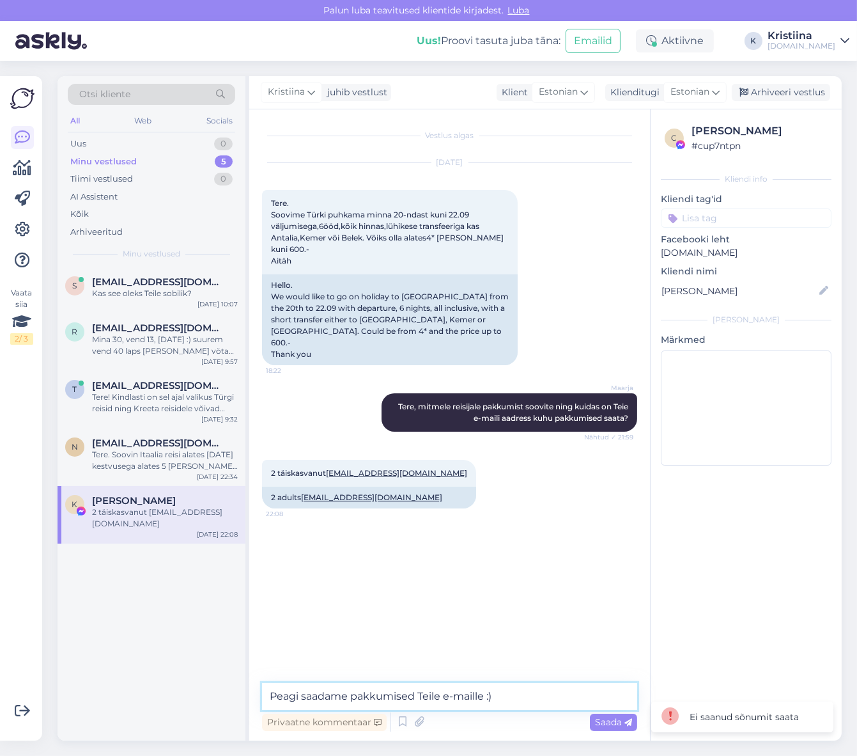
click at [0, 691] on html "[PERSON_NAME] teavitused klientide kirjadest. Luba Uus! Proovi tasuta [PERSON_N…" at bounding box center [428, 378] width 857 height 756
click at [165, 457] on div "Tere. Soovin Itaalia reisi alates [DATE] kestvusega alates 5 [PERSON_NAME] 7 öö…" at bounding box center [165, 460] width 146 height 23
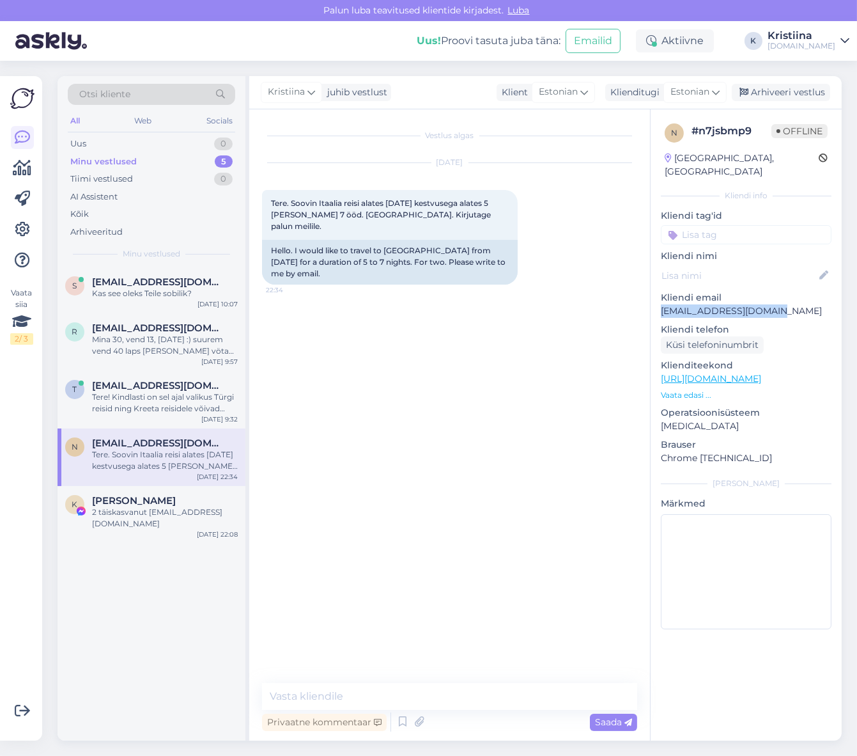
copy p "[EMAIL_ADDRESS][DOMAIN_NAME]"
drag, startPoint x: 785, startPoint y: 302, endPoint x: 659, endPoint y: 301, distance: 126.0
click at [659, 301] on div "n # n7jsbmp9 Offline [GEOGRAPHIC_DATA], [GEOGRAPHIC_DATA] Kliendi info Kliendi …" at bounding box center [746, 378] width 191 height 539
click at [392, 691] on textarea at bounding box center [449, 696] width 375 height 27
type textarea "Vastasime Teile e-mailile."
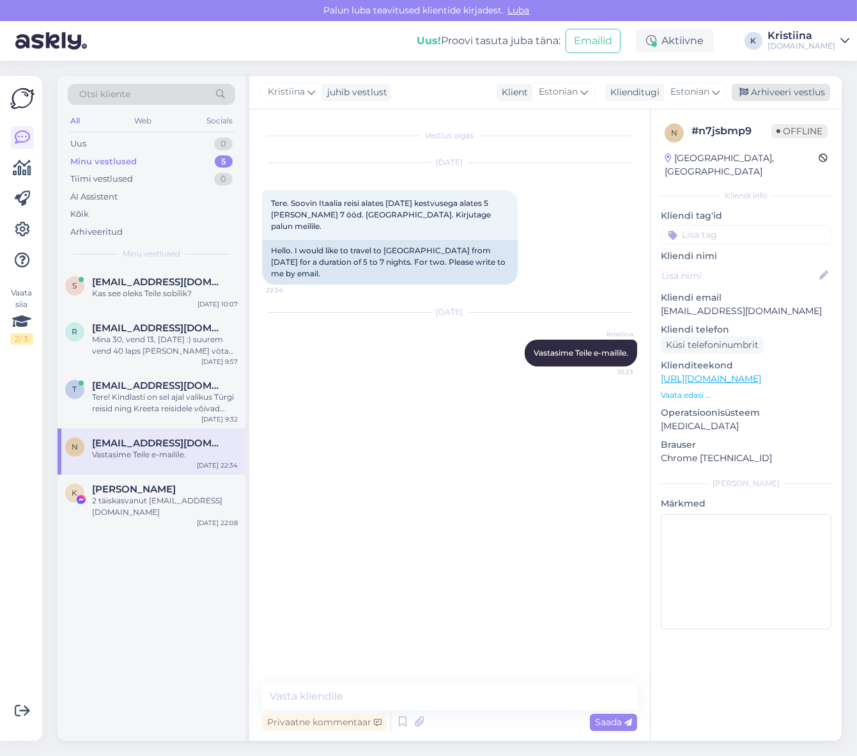
click at [799, 97] on div "Arhiveeri vestlus" at bounding box center [781, 92] width 98 height 17
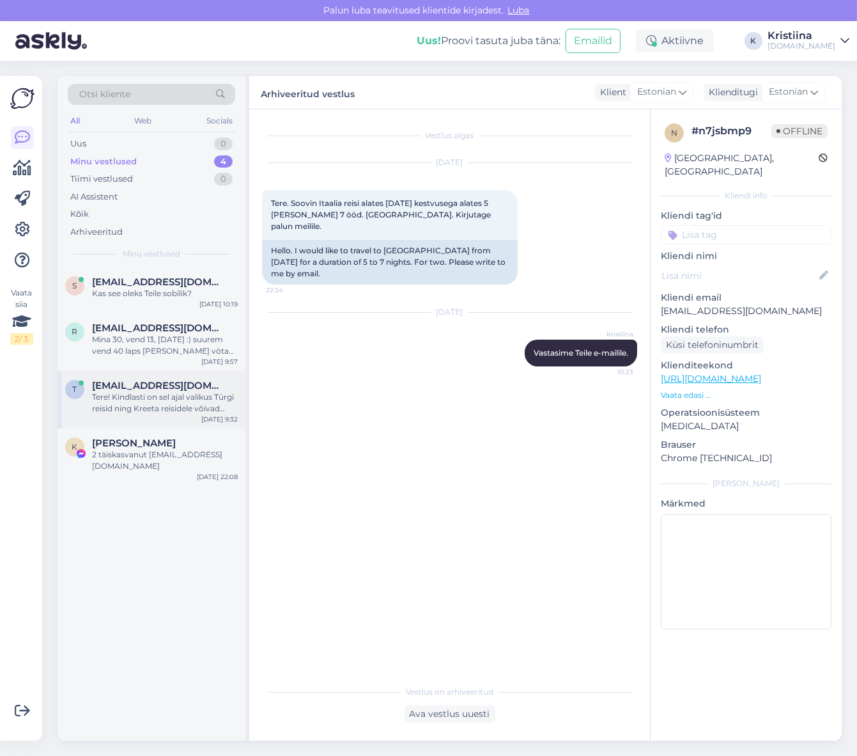
click at [176, 388] on span "[EMAIL_ADDRESS][DOMAIN_NAME]" at bounding box center [158, 386] width 133 height 12
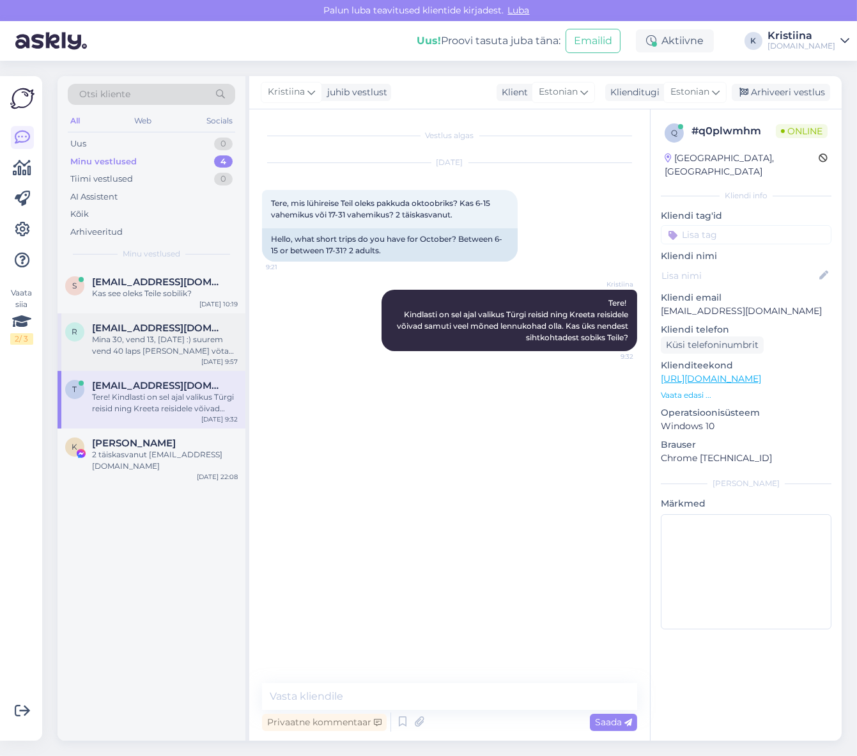
click at [147, 355] on div "Mina 30, vend 13, [DATE] :) suurem vend 40 laps [PERSON_NAME] vötab ei teagi he…" at bounding box center [165, 345] width 146 height 23
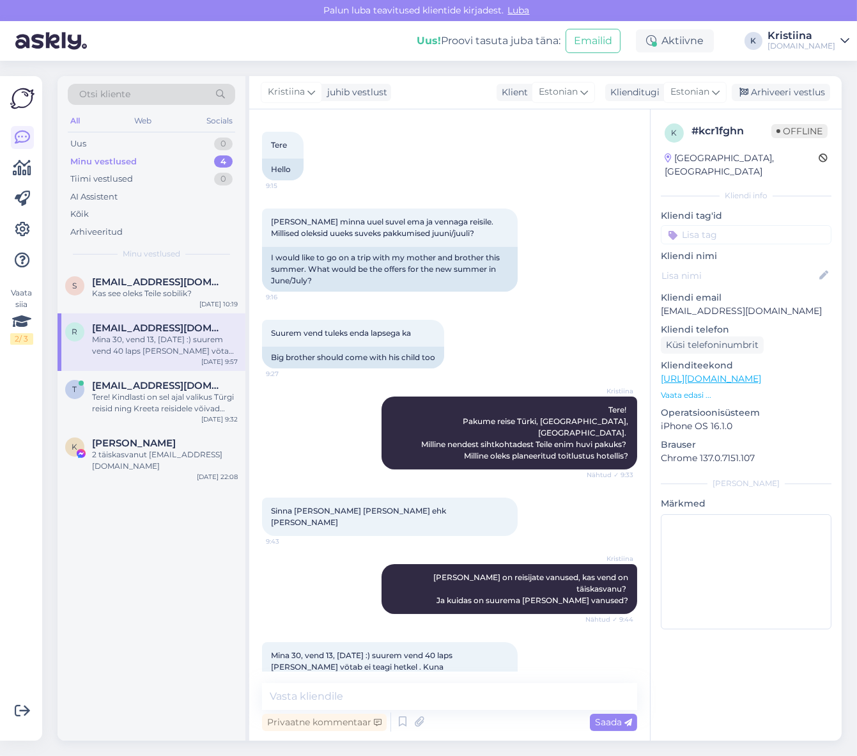
scroll to position [58, 0]
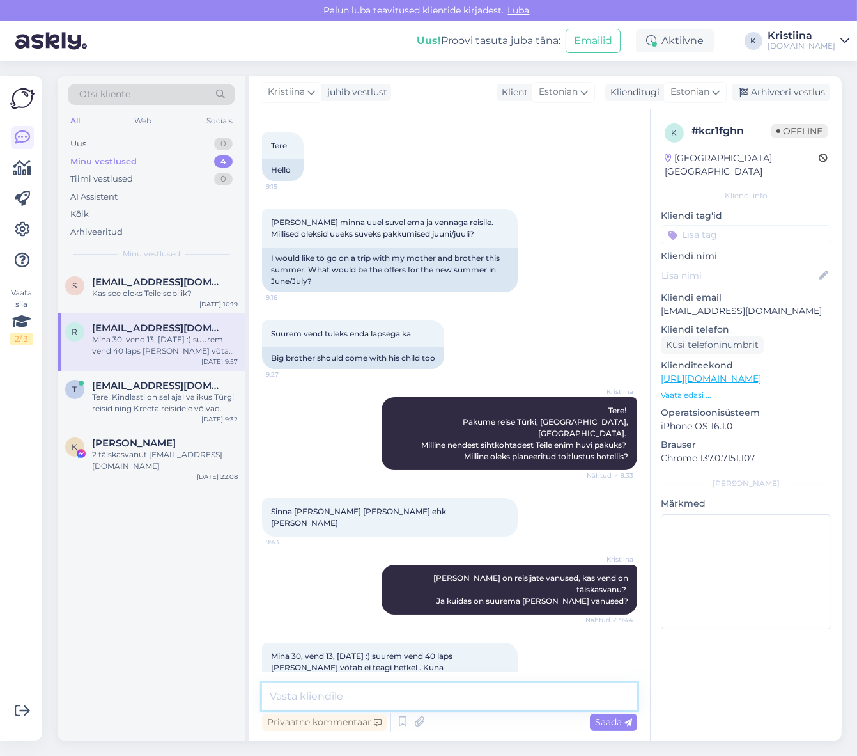
click at [391, 695] on textarea at bounding box center [449, 696] width 375 height 27
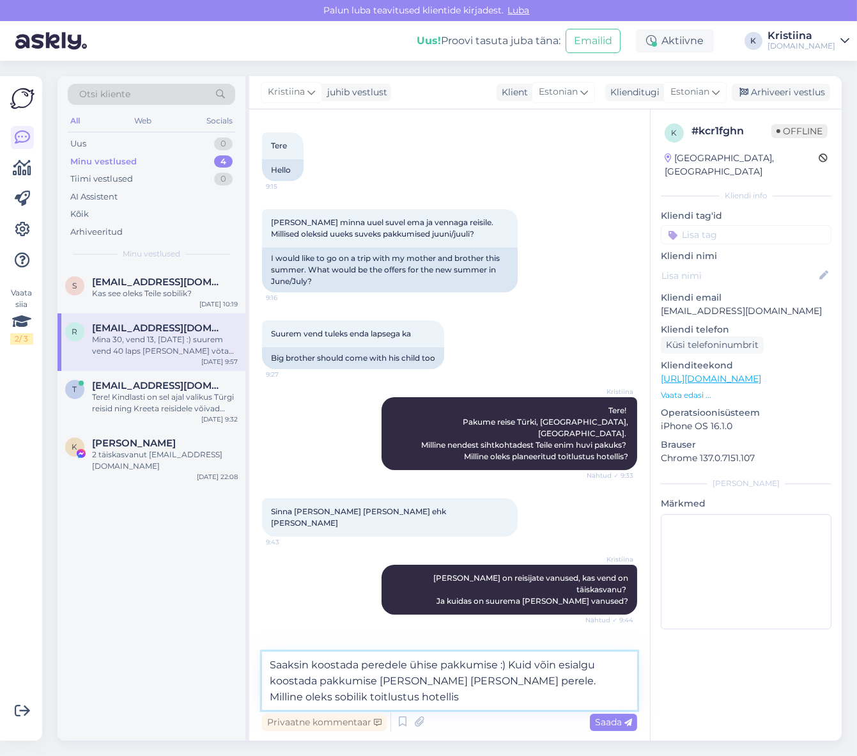
type textarea "Saaksin koostada peredele ühise pakkumise :) Kuid võin esialgu koostada pakkumi…"
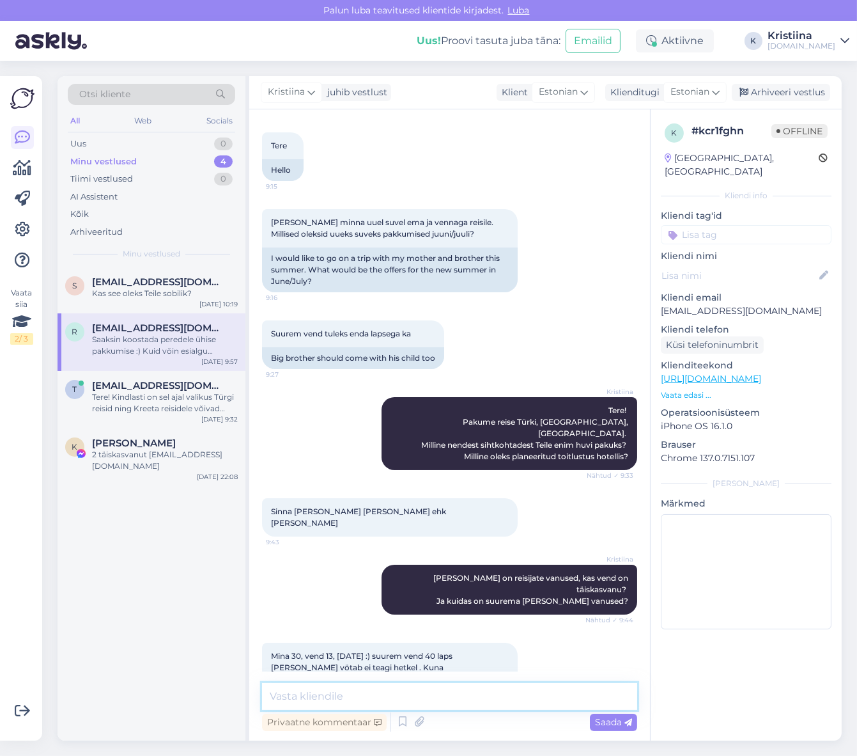
scroll to position [136, 0]
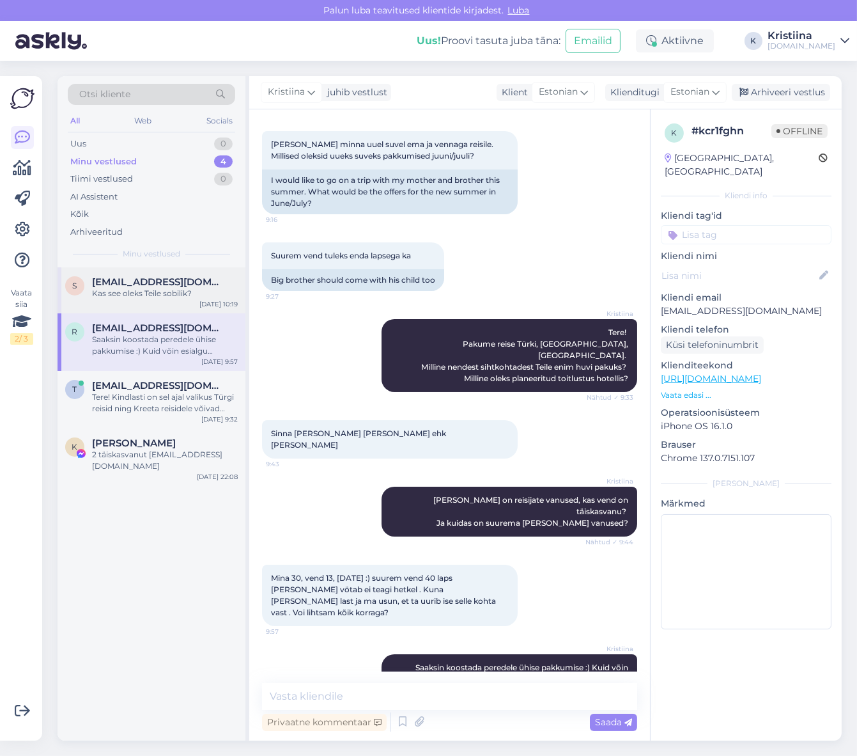
click at [157, 279] on span "[EMAIL_ADDRESS][DOMAIN_NAME]" at bounding box center [158, 282] width 133 height 12
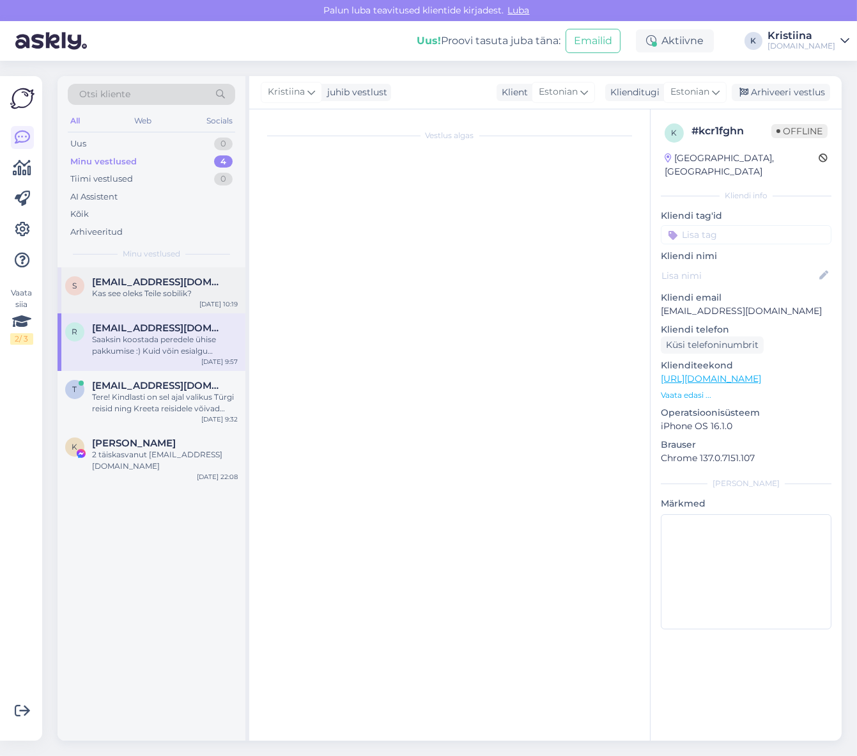
scroll to position [130, 0]
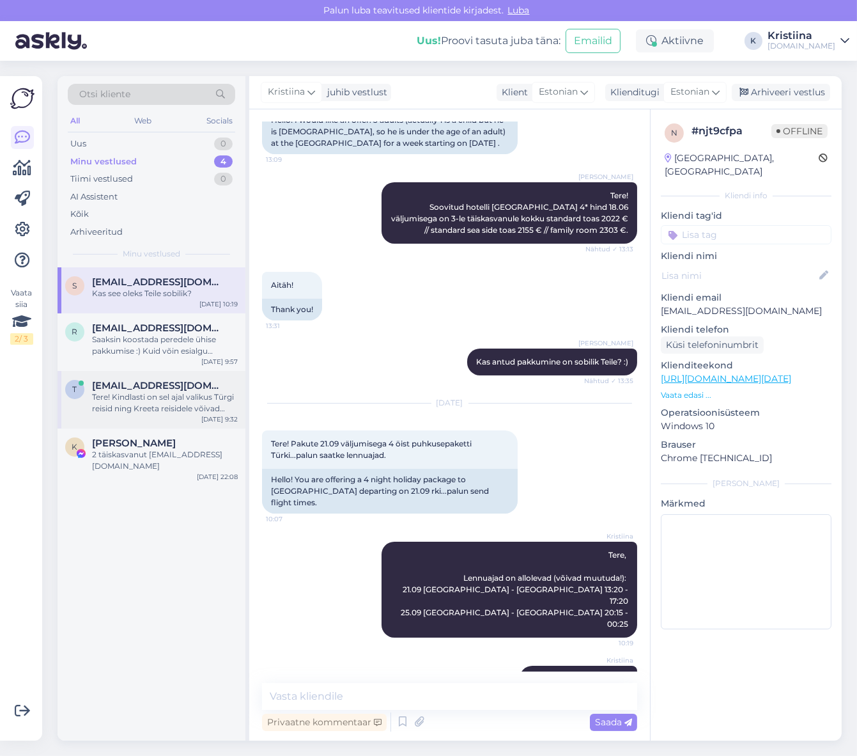
click at [183, 411] on div "Tere! Kindlasti on sel ajal valikus Türgi reisid ning Kreeta reisidele võivad s…" at bounding box center [165, 402] width 146 height 23
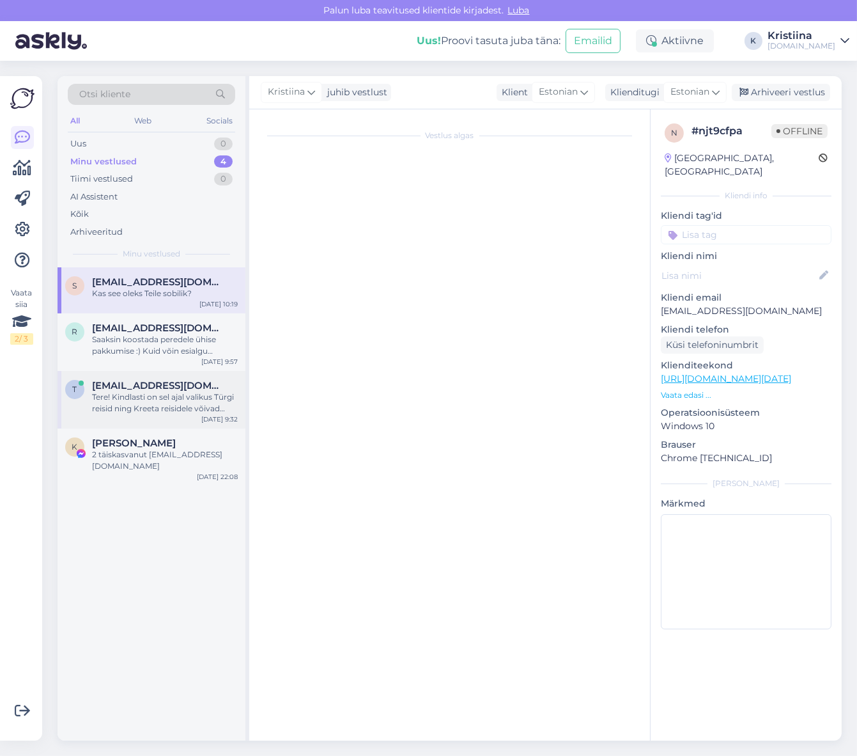
scroll to position [0, 0]
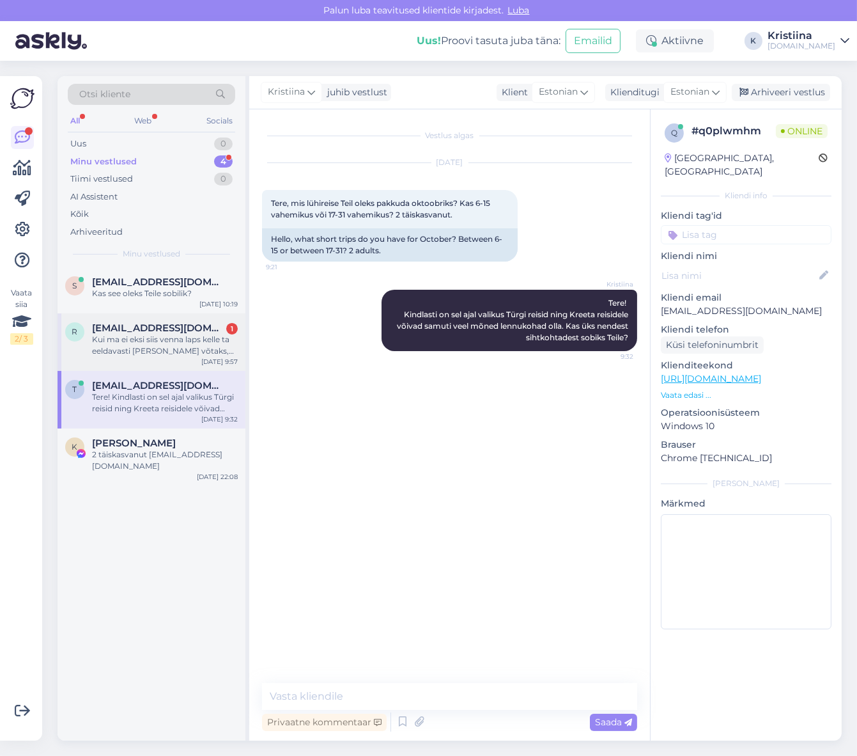
click at [163, 352] on div "Kui ma ei eksi siis venna laps kelle ta eeldavasti [PERSON_NAME] võtaks, peaks …" at bounding box center [165, 345] width 146 height 23
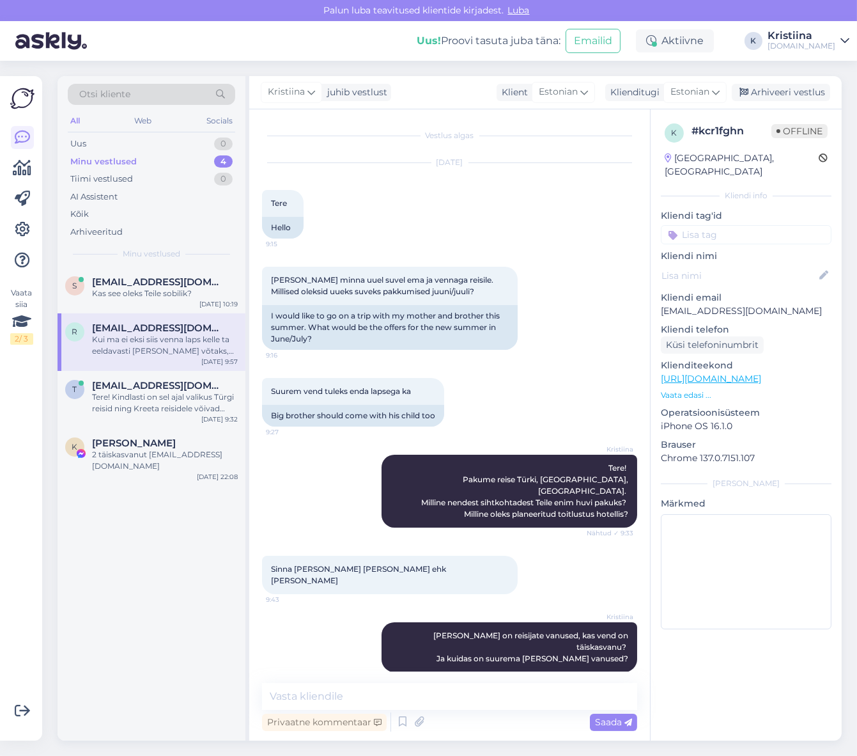
scroll to position [202, 0]
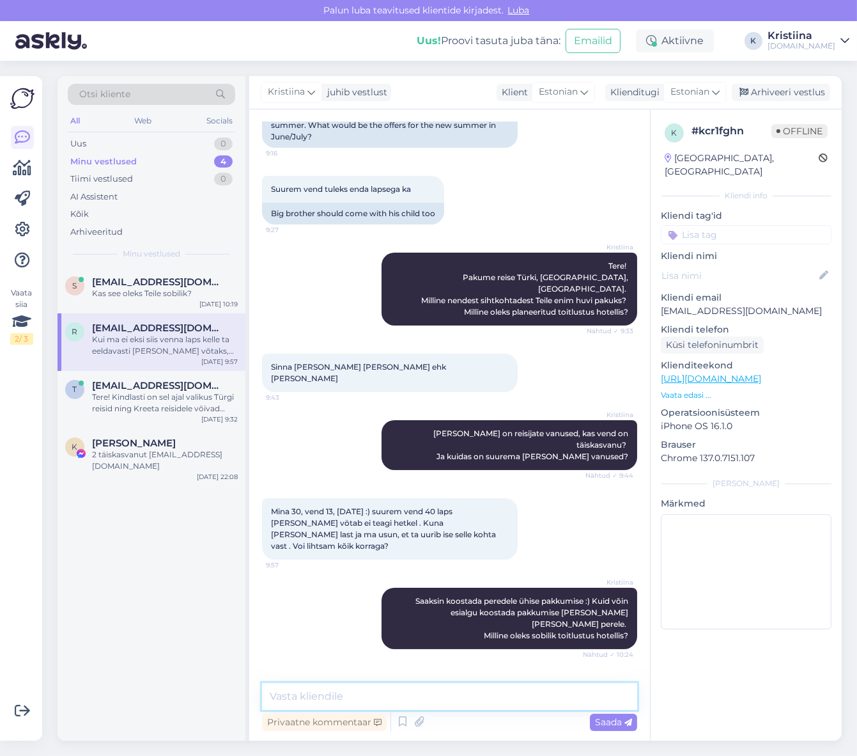
click at [342, 687] on textarea at bounding box center [449, 696] width 375 height 27
click at [132, 385] on span "[EMAIL_ADDRESS][DOMAIN_NAME]" at bounding box center [158, 386] width 133 height 12
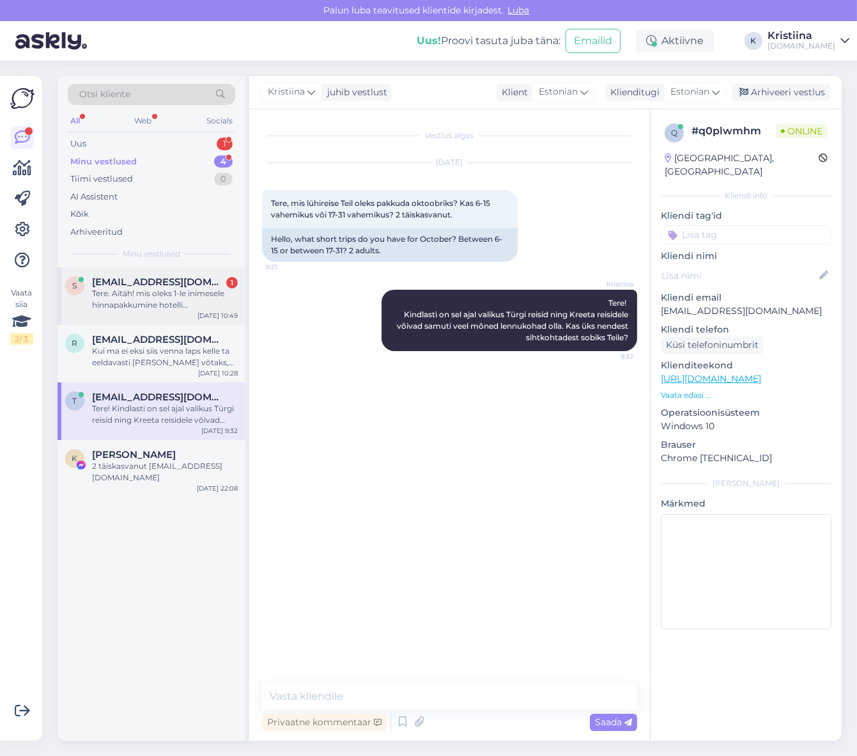
click at [141, 294] on div "Tere. Aitäh! mis oleks 1-le inimesele hinnapakkumine hotelli [PERSON_NAME] [PER…" at bounding box center [165, 299] width 146 height 23
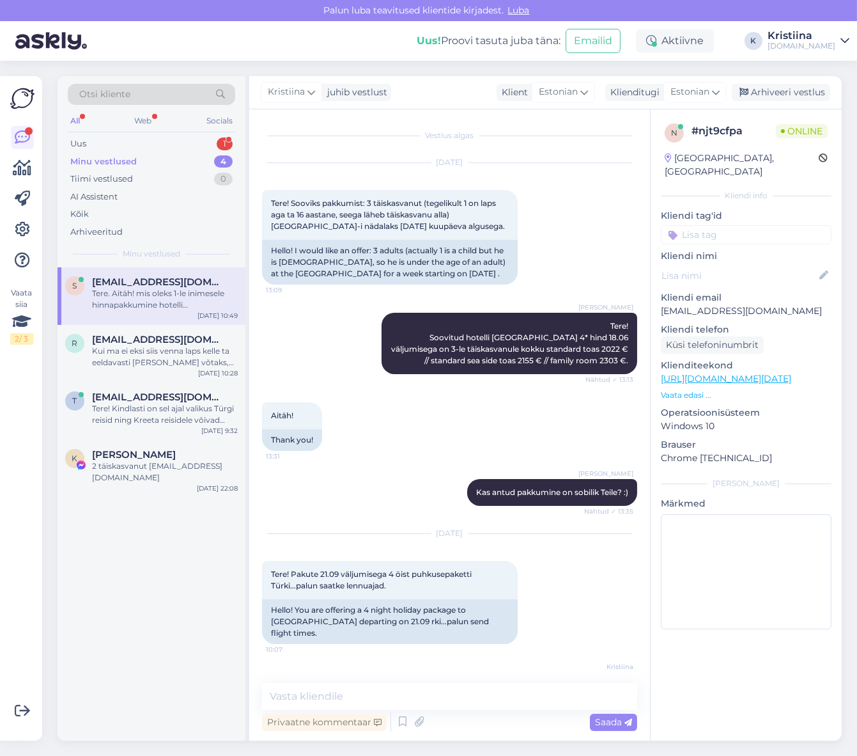
scroll to position [197, 0]
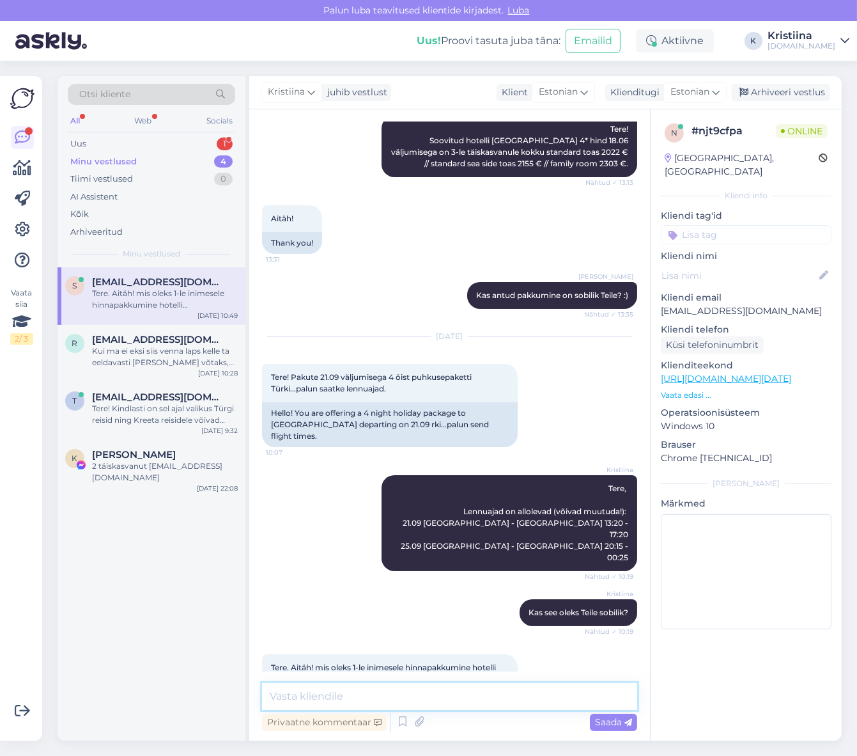
click at [412, 695] on textarea at bounding box center [449, 696] width 375 height 27
click at [329, 695] on textarea at bounding box center [449, 696] width 375 height 27
paste textarea "Kleopatra [PERSON_NAME] Hotel 3*"
type textarea "Tere, [PERSON_NAME] [PERSON_NAME] Hotel 3* 429 € kõik hinnad üksi toas."
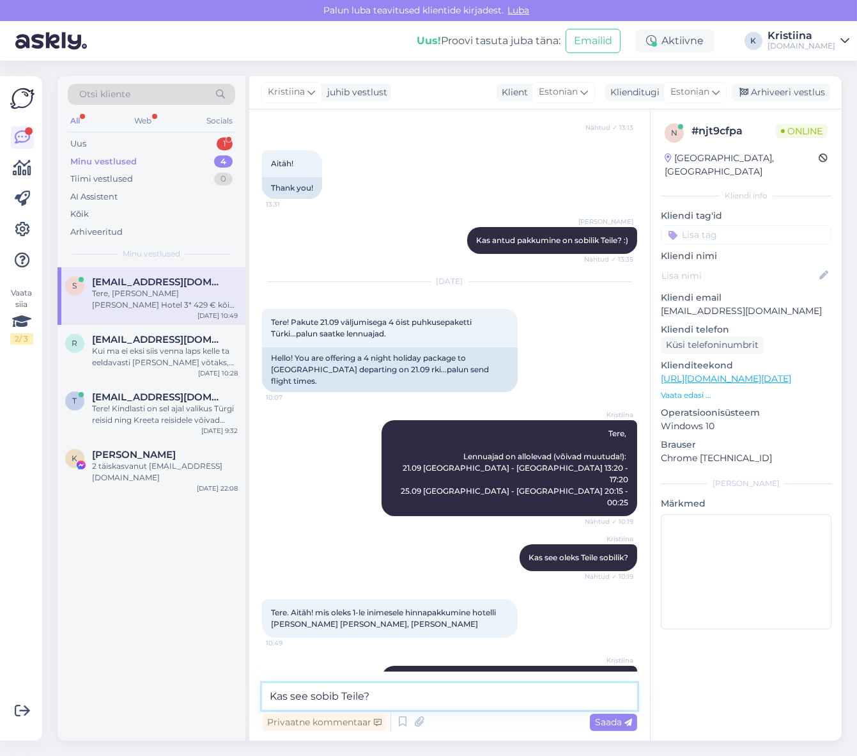
type textarea "Kas see sobib Teile?"
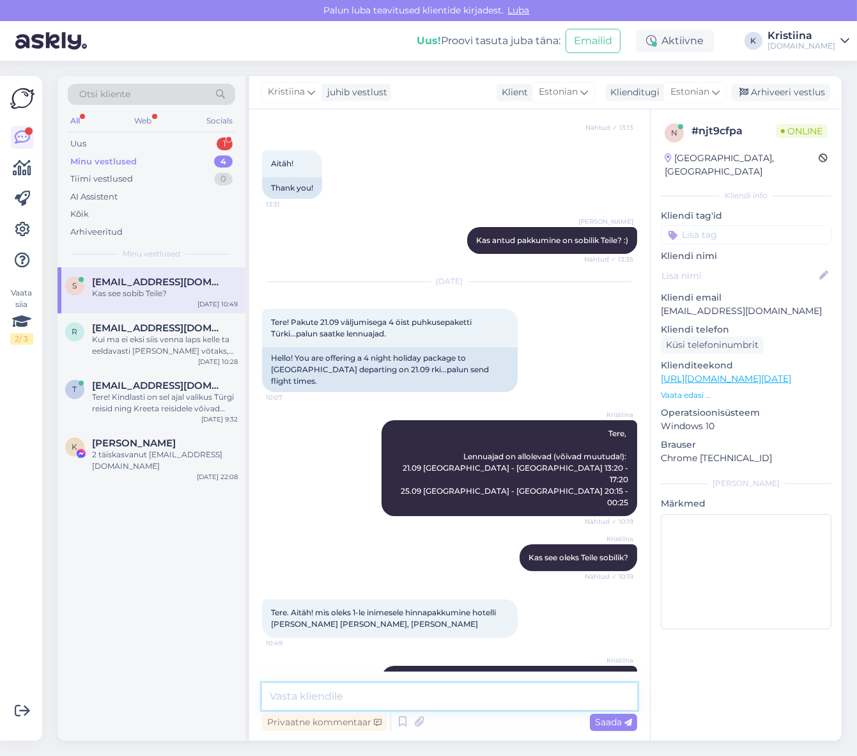
scroll to position [307, 0]
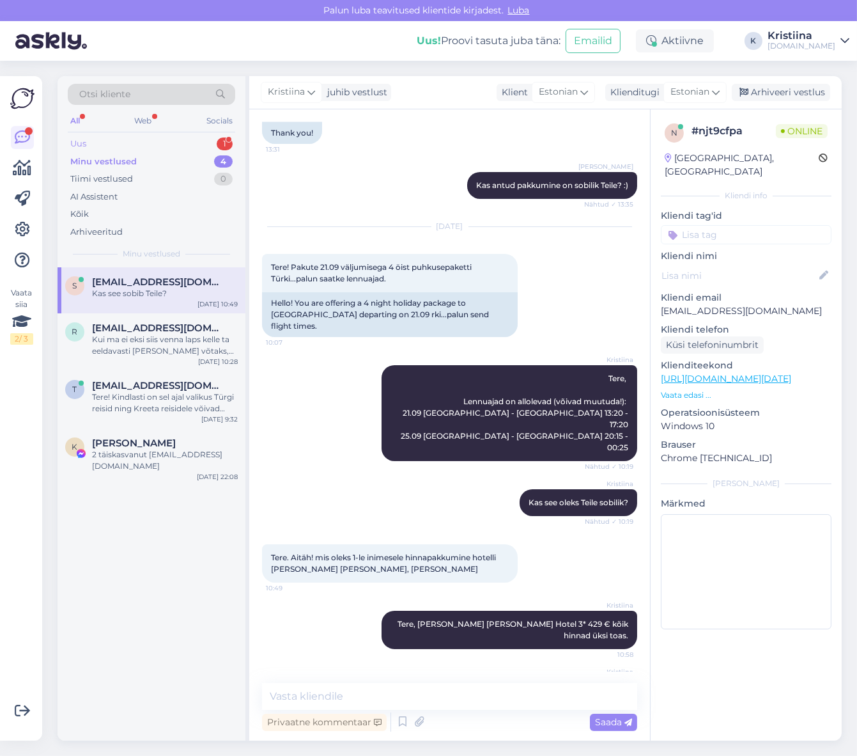
click at [127, 141] on div "Uus 1" at bounding box center [152, 144] width 168 height 18
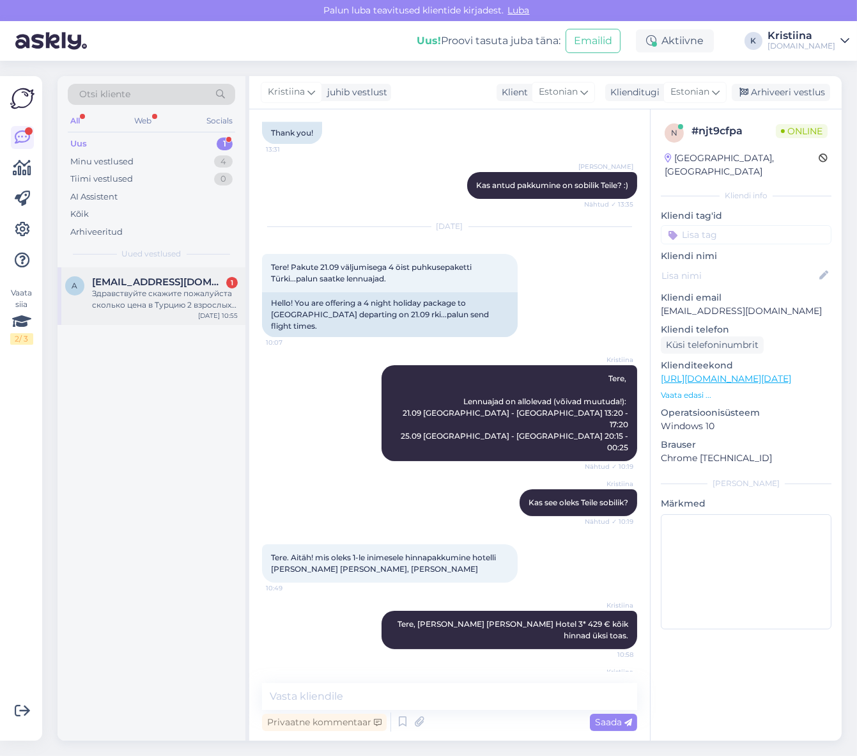
click at [145, 279] on span "[EMAIL_ADDRESS][DOMAIN_NAME]" at bounding box center [158, 282] width 133 height 12
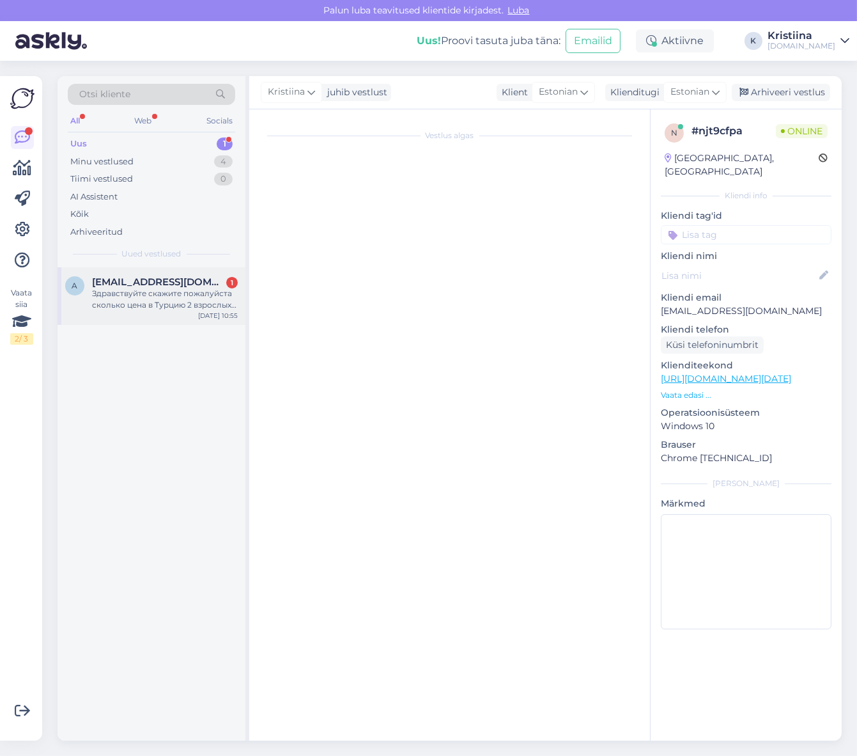
scroll to position [0, 0]
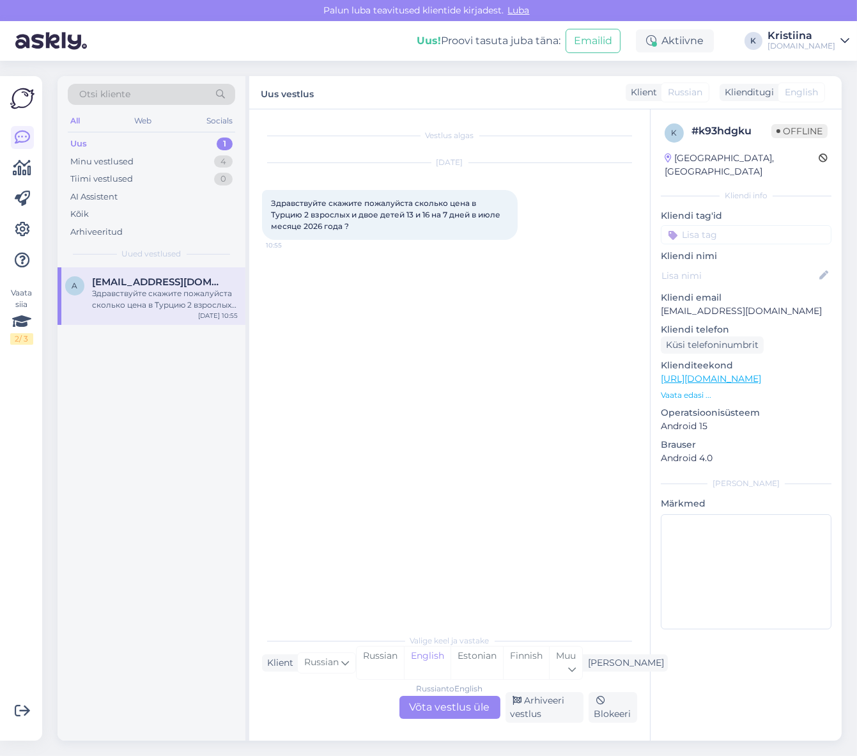
click at [460, 705] on div "Russian to English Võta vestlus üle" at bounding box center [450, 707] width 101 height 23
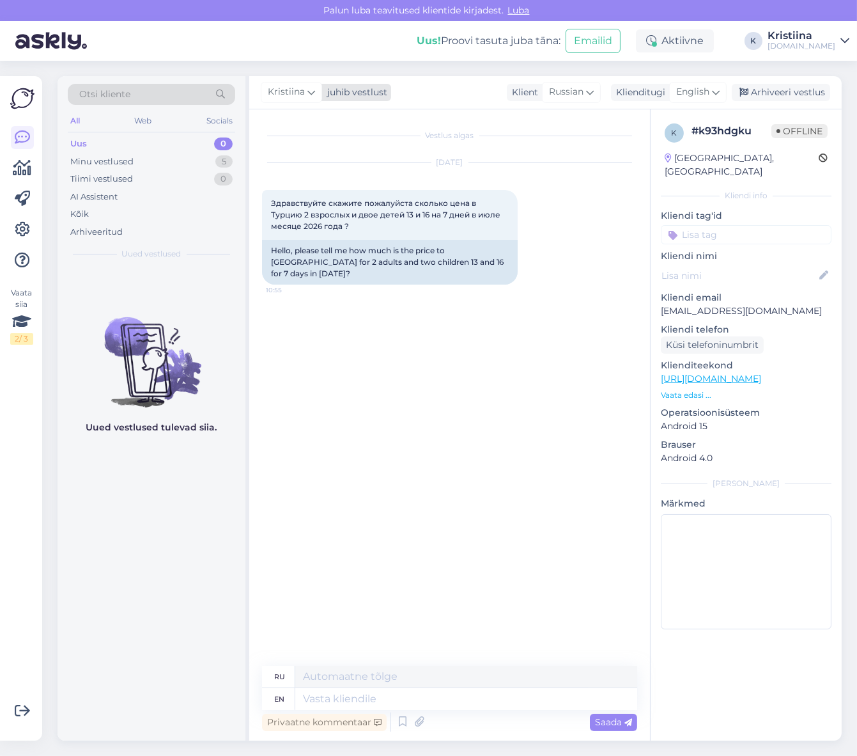
click at [279, 93] on span "Kristiina" at bounding box center [286, 92] width 37 height 14
type input "tat"
click at [301, 153] on div "[PERSON_NAME]" at bounding box center [326, 148] width 110 height 15
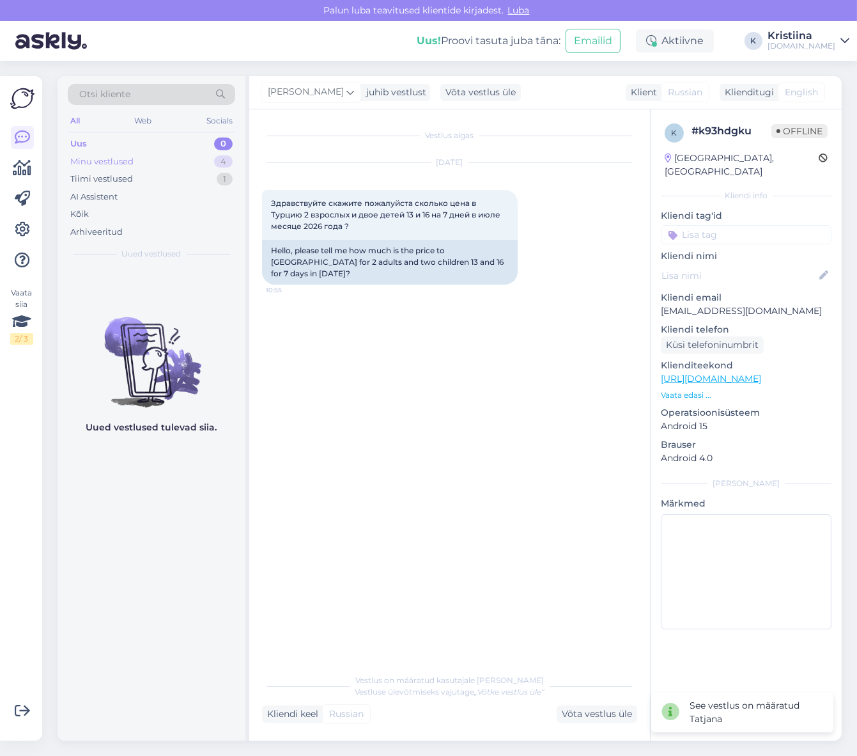
click at [165, 168] on div "Minu vestlused 4" at bounding box center [152, 162] width 168 height 18
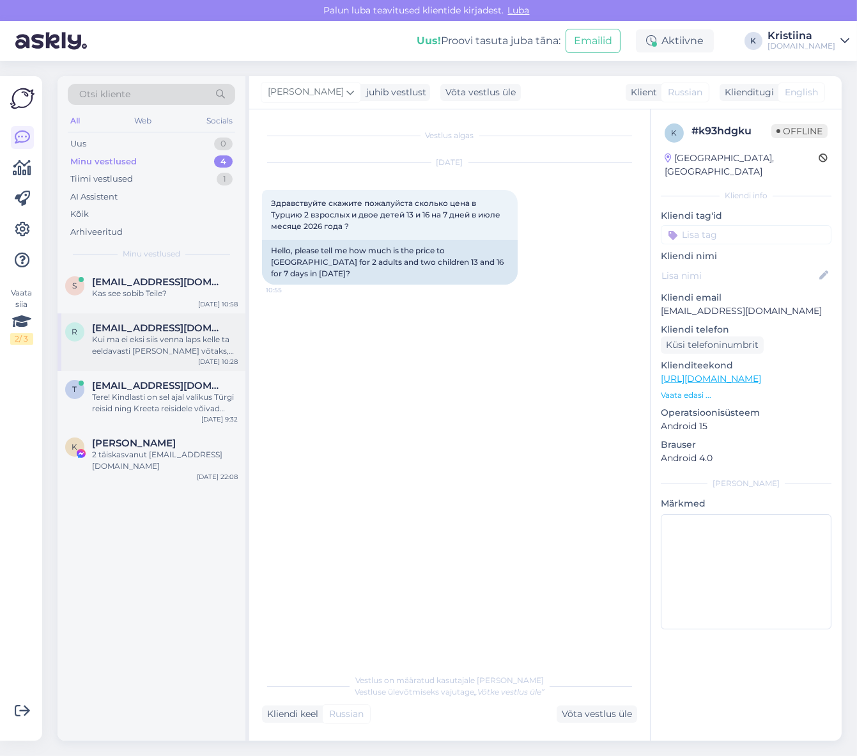
click at [180, 345] on div "Kui ma ei eksi siis venna laps kelle ta eeldavasti [PERSON_NAME] võtaks, peaks …" at bounding box center [165, 345] width 146 height 23
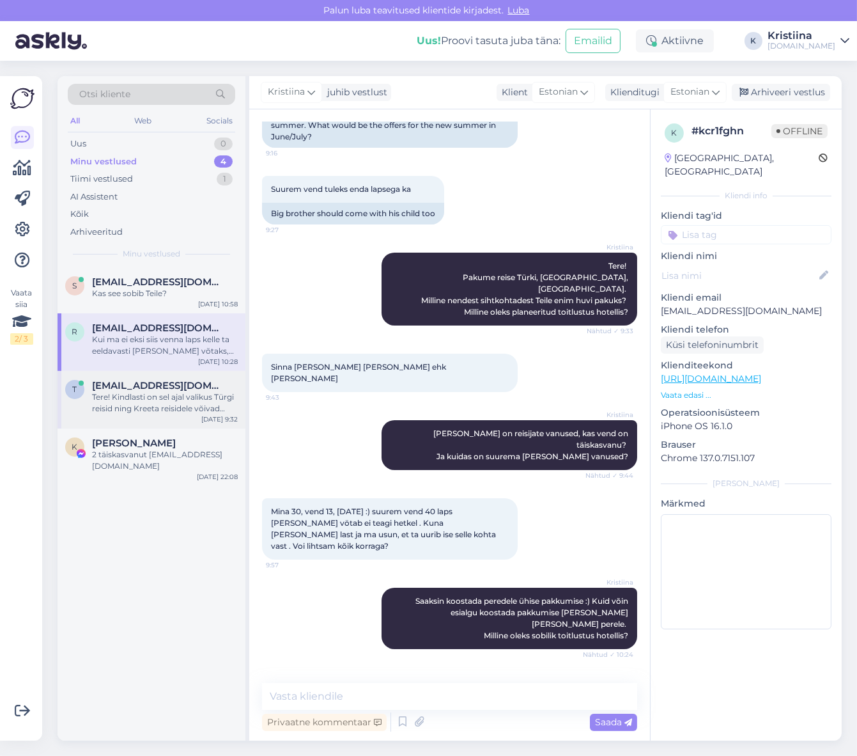
click at [207, 405] on div "Tere! Kindlasti on sel ajal valikus Türgi reisid ning Kreeta reisidele võivad s…" at bounding box center [165, 402] width 146 height 23
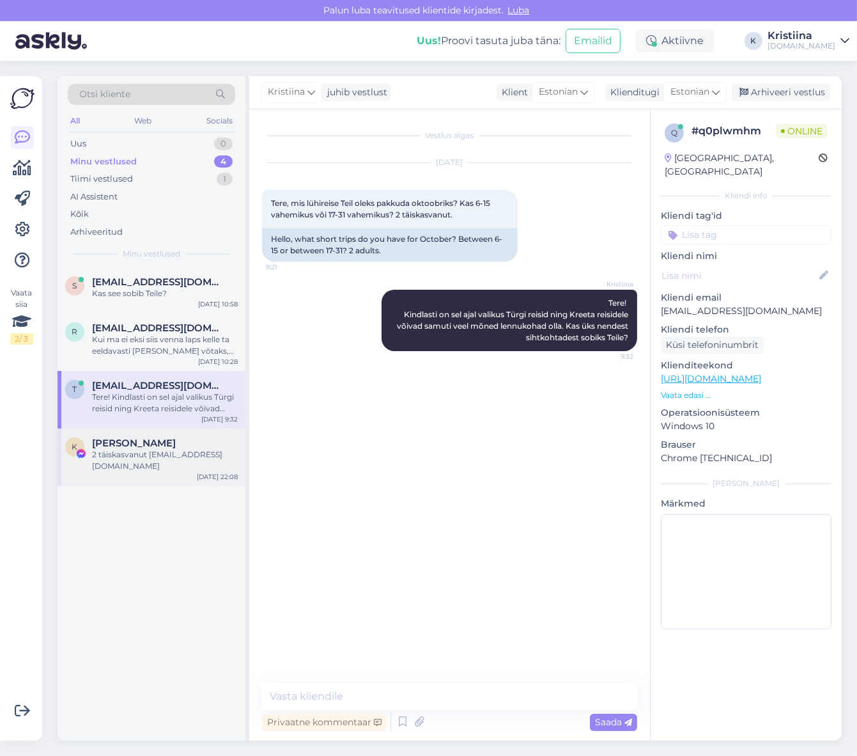
click at [125, 446] on span "[PERSON_NAME]" at bounding box center [134, 443] width 84 height 12
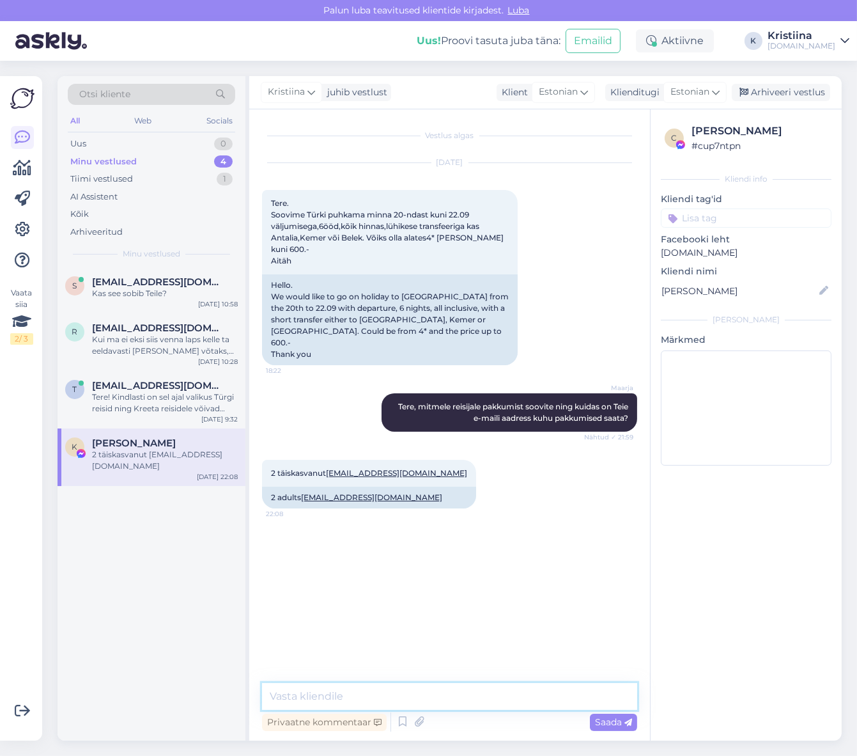
click at [400, 685] on textarea at bounding box center [449, 696] width 375 height 27
type textarea "Vastame Teile e-mailile."
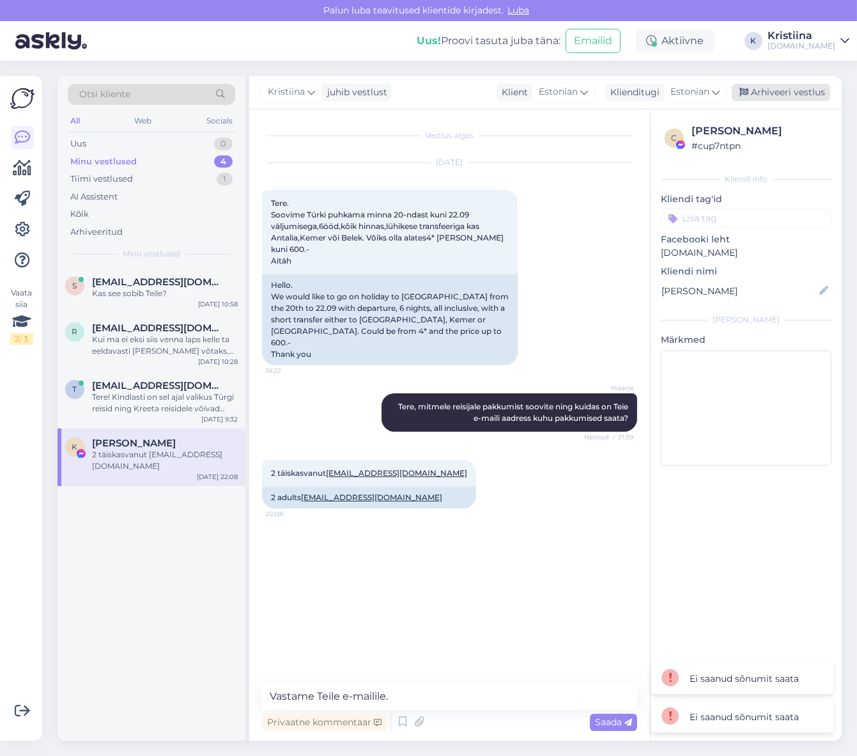
click at [808, 90] on div "Arhiveeri vestlus" at bounding box center [781, 92] width 98 height 17
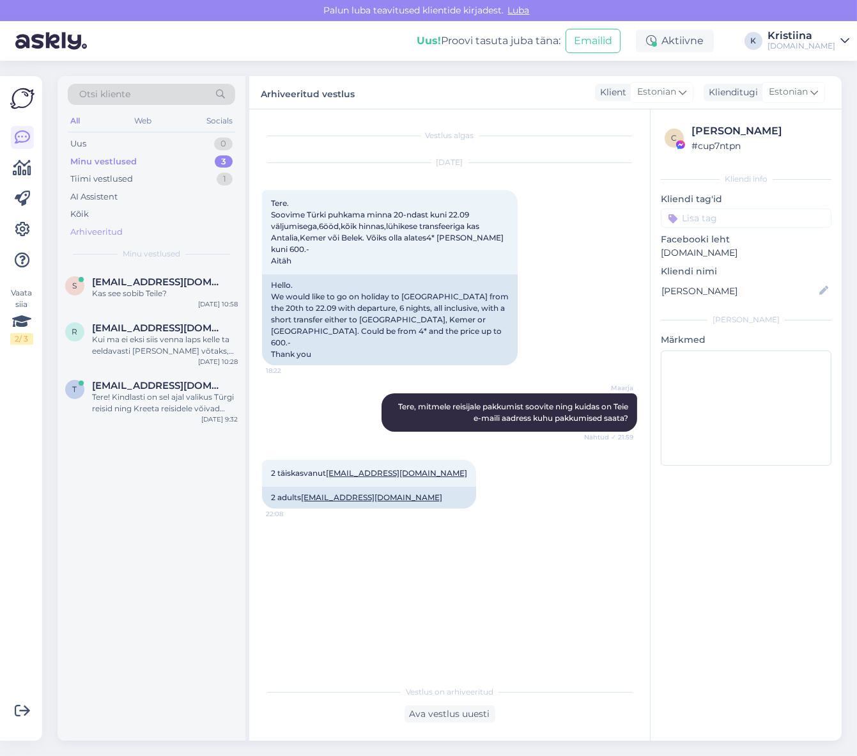
click at [127, 229] on div "Arhiveeritud" at bounding box center [152, 232] width 168 height 18
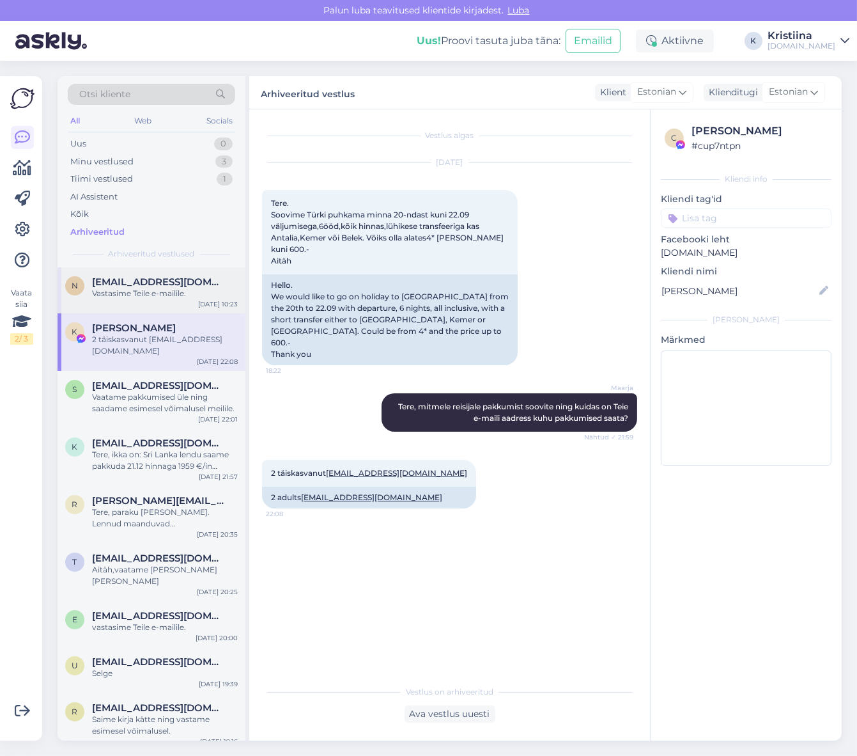
click at [153, 292] on div "Vastasime Teile e-mailile." at bounding box center [165, 294] width 146 height 12
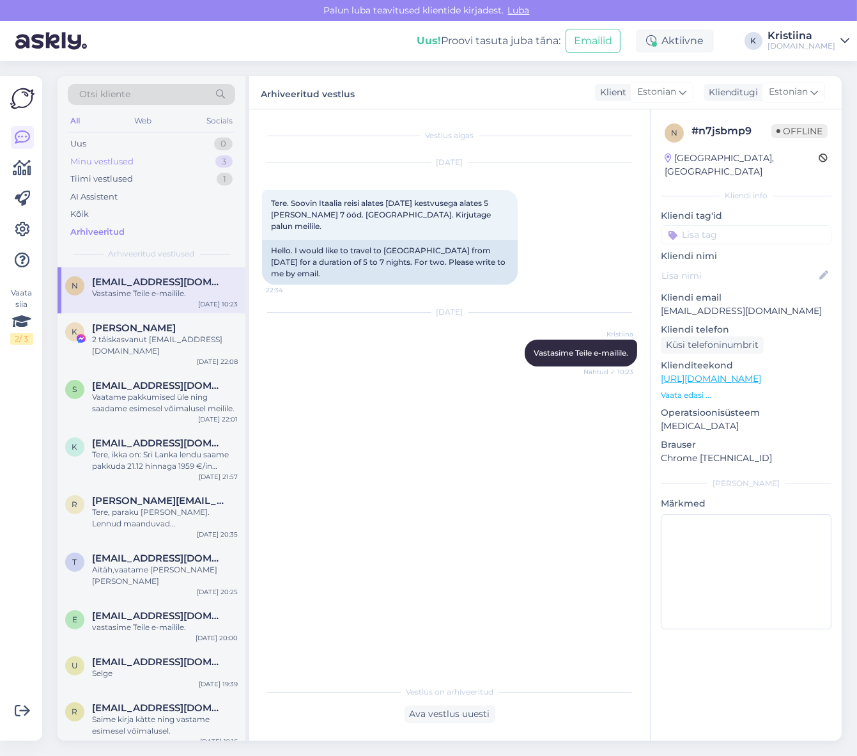
click at [132, 167] on div "Minu vestlused" at bounding box center [101, 161] width 63 height 13
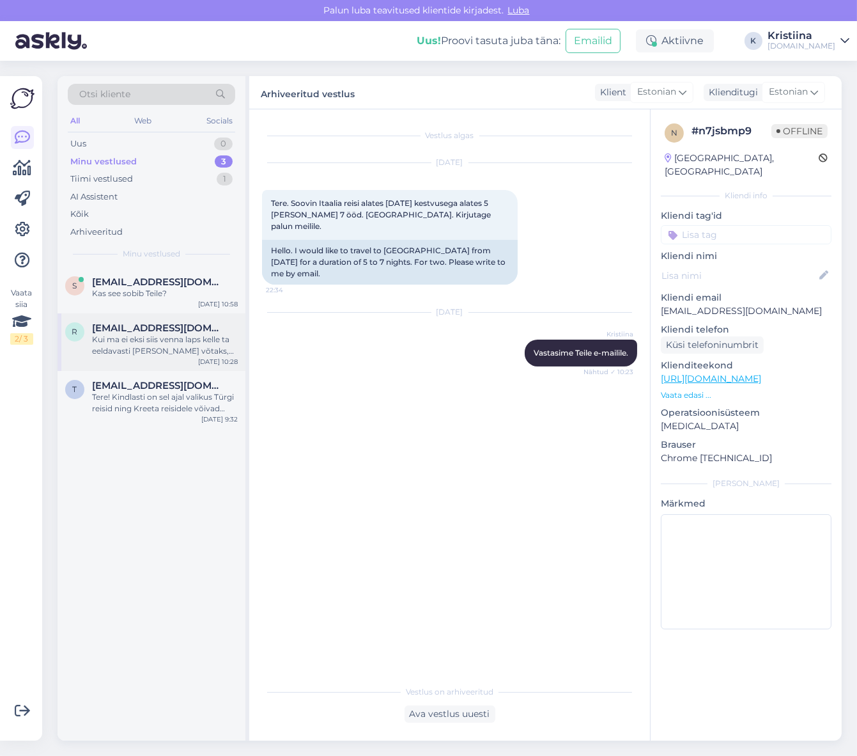
click at [148, 342] on div "Kui ma ei eksi siis venna laps kelle ta eeldavasti [PERSON_NAME] võtaks, peaks …" at bounding box center [165, 345] width 146 height 23
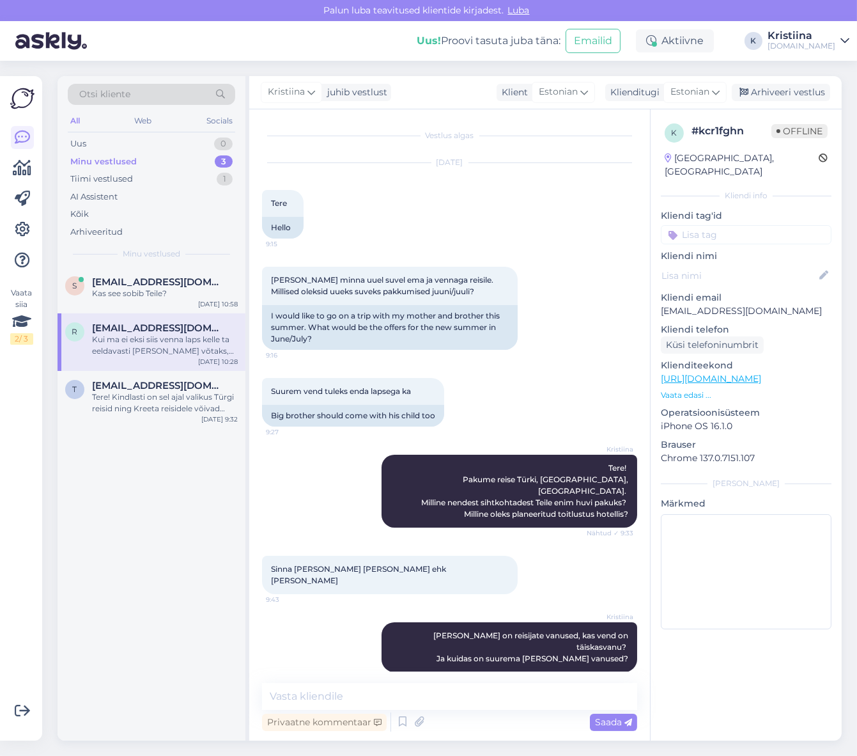
scroll to position [202, 0]
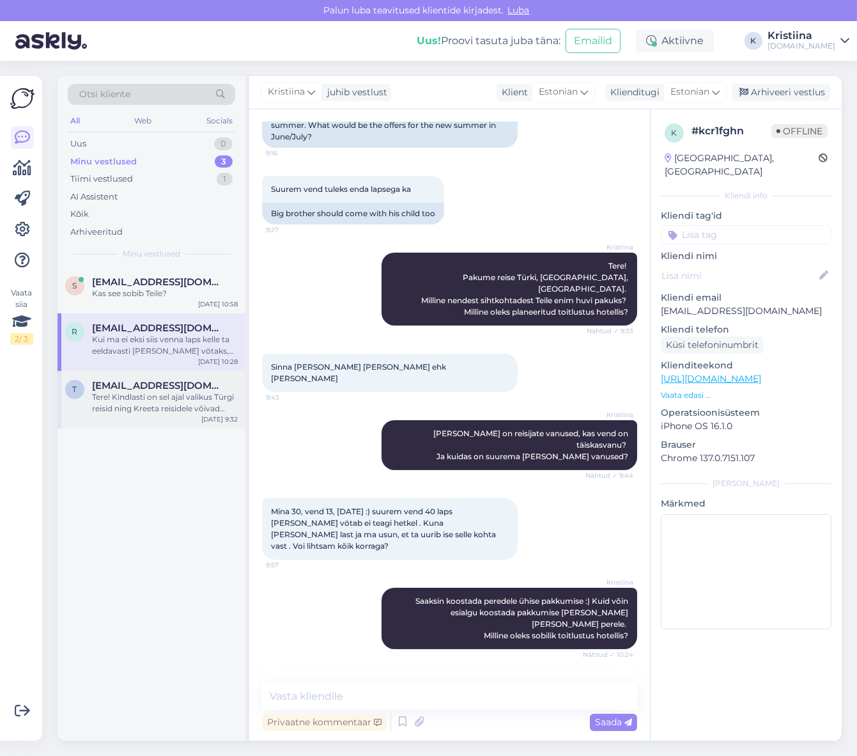
click at [187, 397] on div "Tere! Kindlasti on sel ajal valikus Türgi reisid ning Kreeta reisidele võivad s…" at bounding box center [165, 402] width 146 height 23
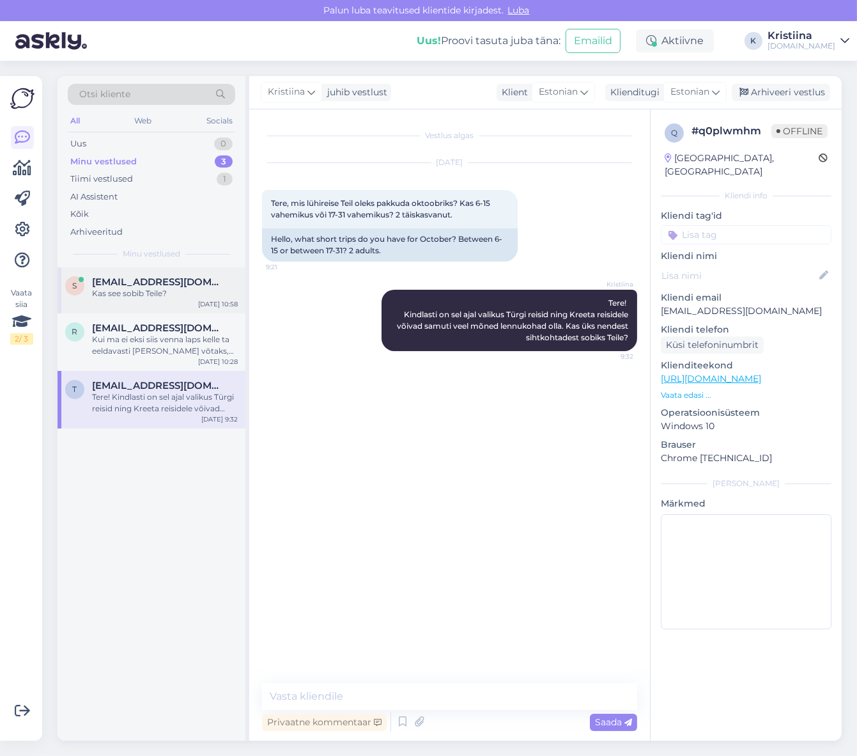
click at [189, 296] on div "Kas see sobib Teile?" at bounding box center [165, 294] width 146 height 12
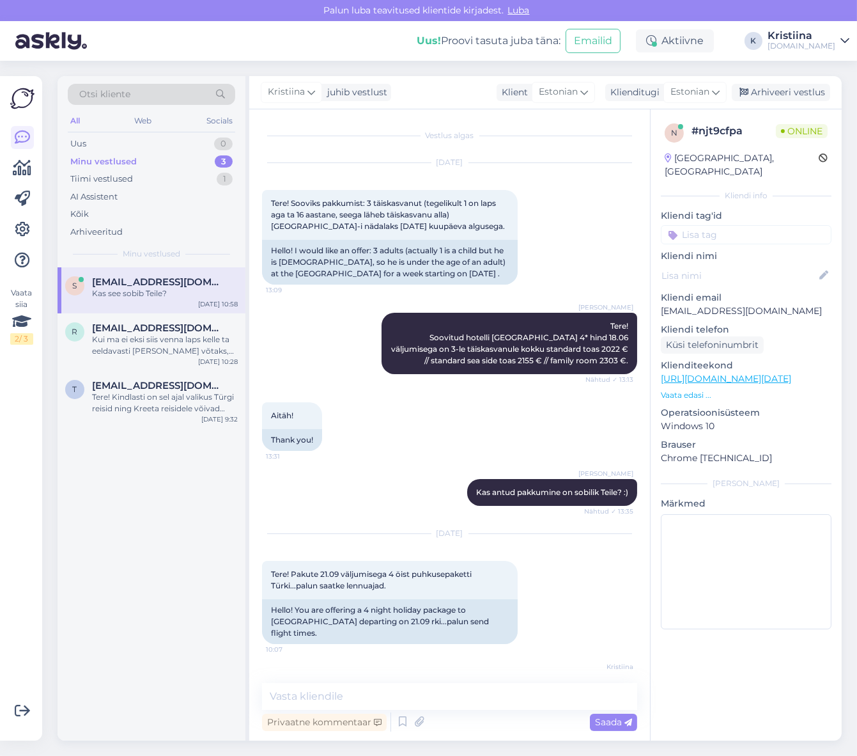
scroll to position [307, 0]
